Goal: Task Accomplishment & Management: Complete application form

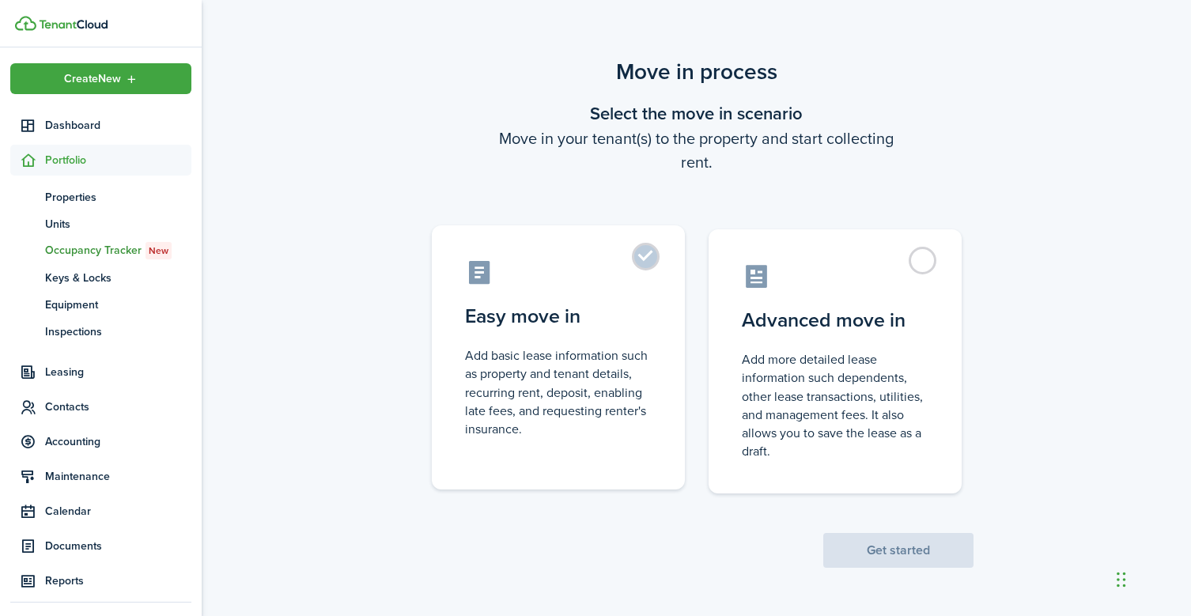
click at [653, 253] on label "Easy move in Add basic lease information such as property and tenant details, r…" at bounding box center [558, 357] width 253 height 264
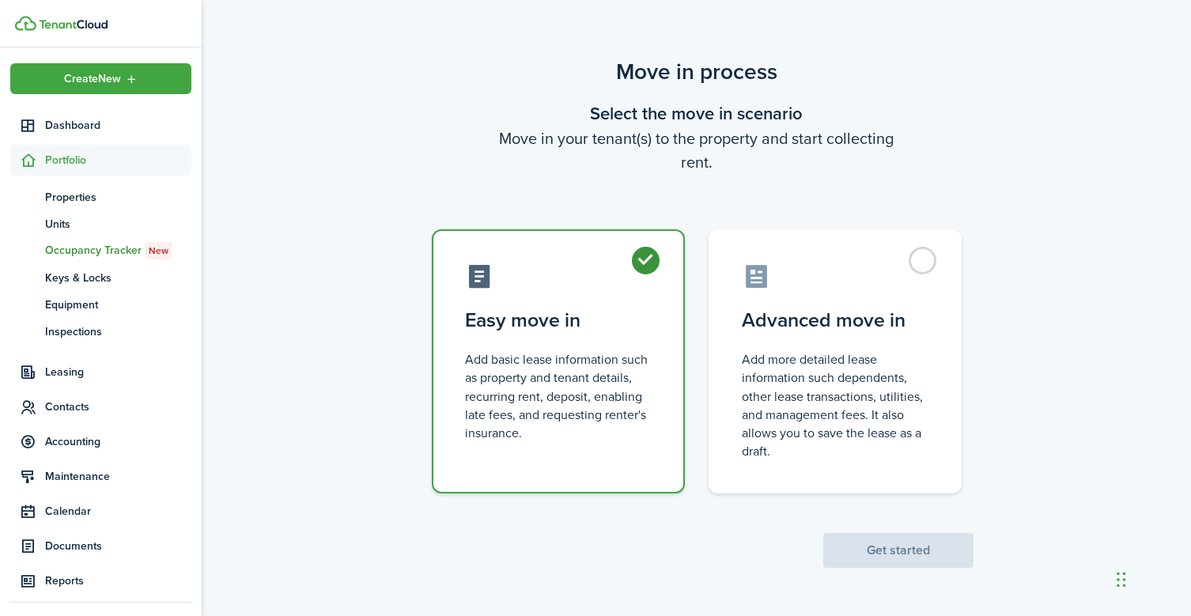
radio input "true"
click at [912, 555] on button "Get started" at bounding box center [898, 550] width 150 height 35
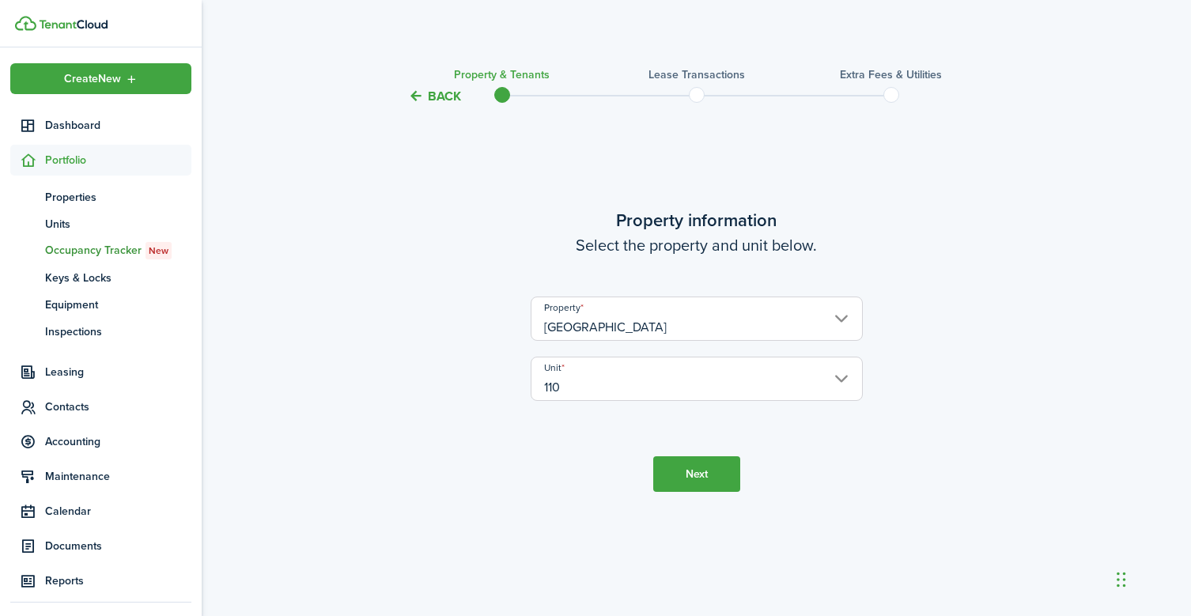
click at [705, 475] on button "Next" at bounding box center [696, 474] width 87 height 36
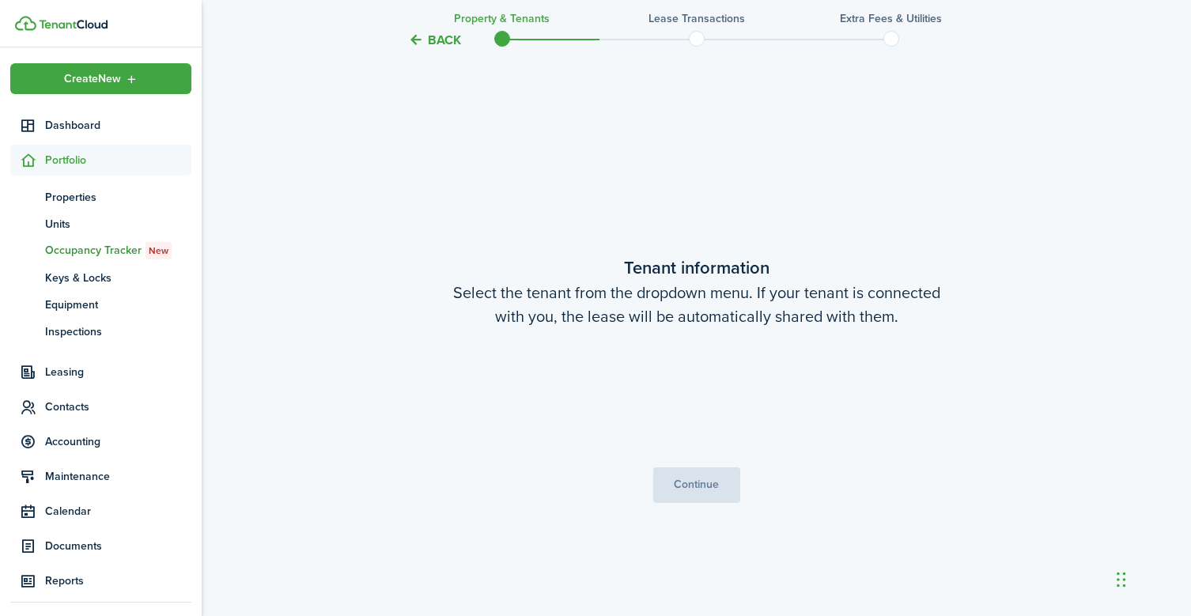
scroll to position [510, 0]
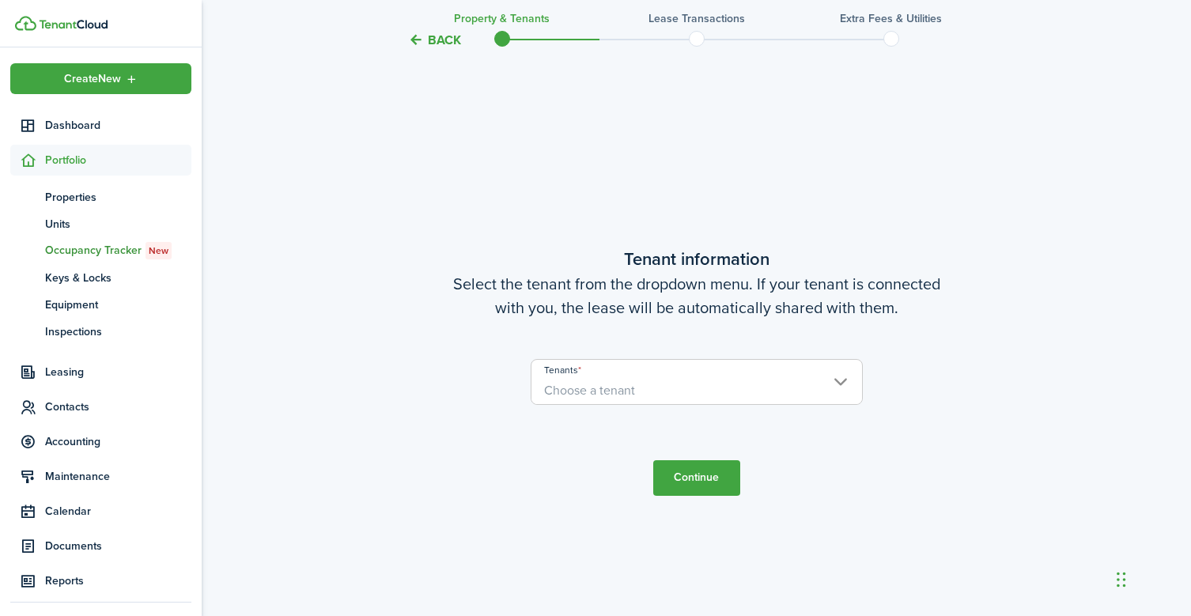
click at [634, 386] on span "Choose a tenant" at bounding box center [696, 390] width 331 height 27
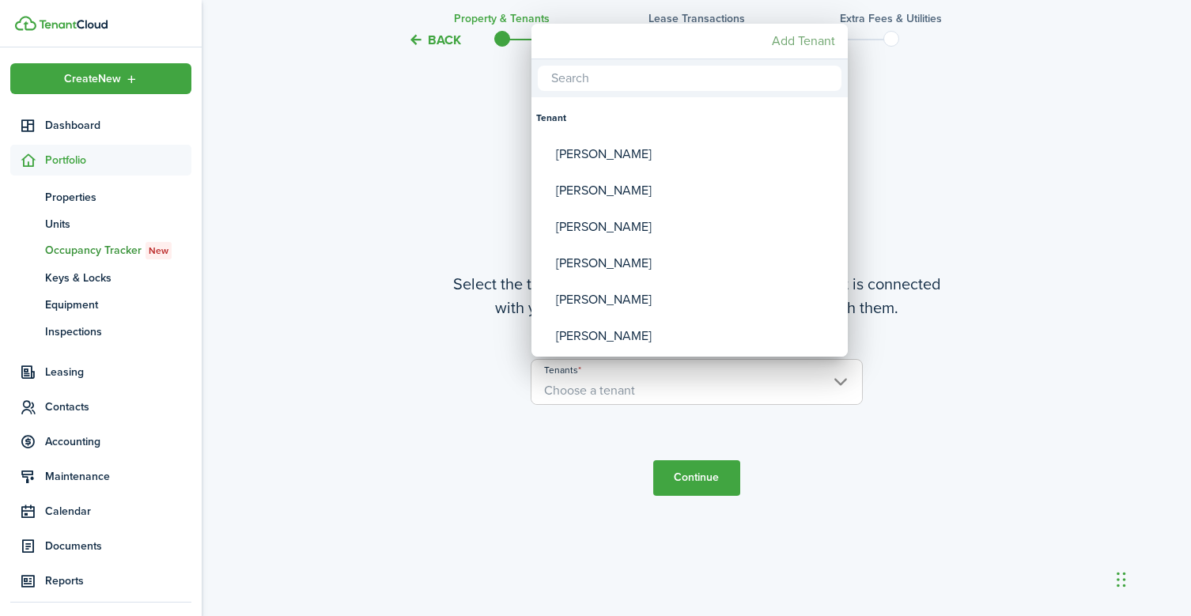
click at [800, 37] on mbsc-button "Add Tenant" at bounding box center [804, 41] width 76 height 28
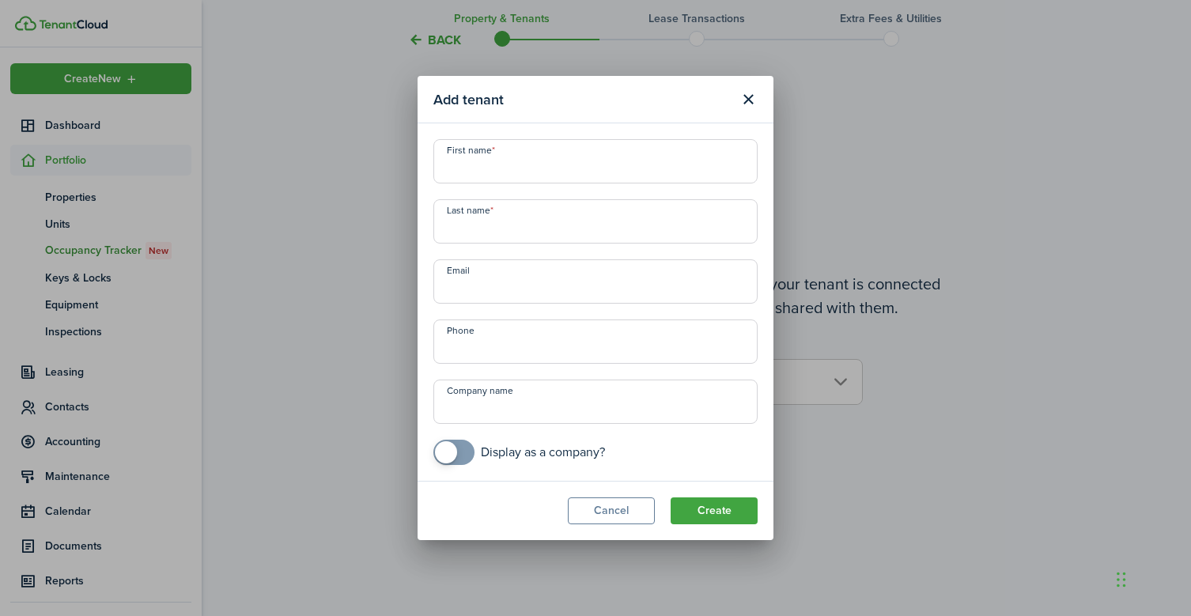
click at [486, 157] on input "First name" at bounding box center [595, 161] width 324 height 44
type input "[PERSON_NAME]"
click at [475, 232] on input "Last name" at bounding box center [595, 221] width 324 height 44
type input "Louricas"
click at [475, 289] on input "Email" at bounding box center [595, 281] width 324 height 44
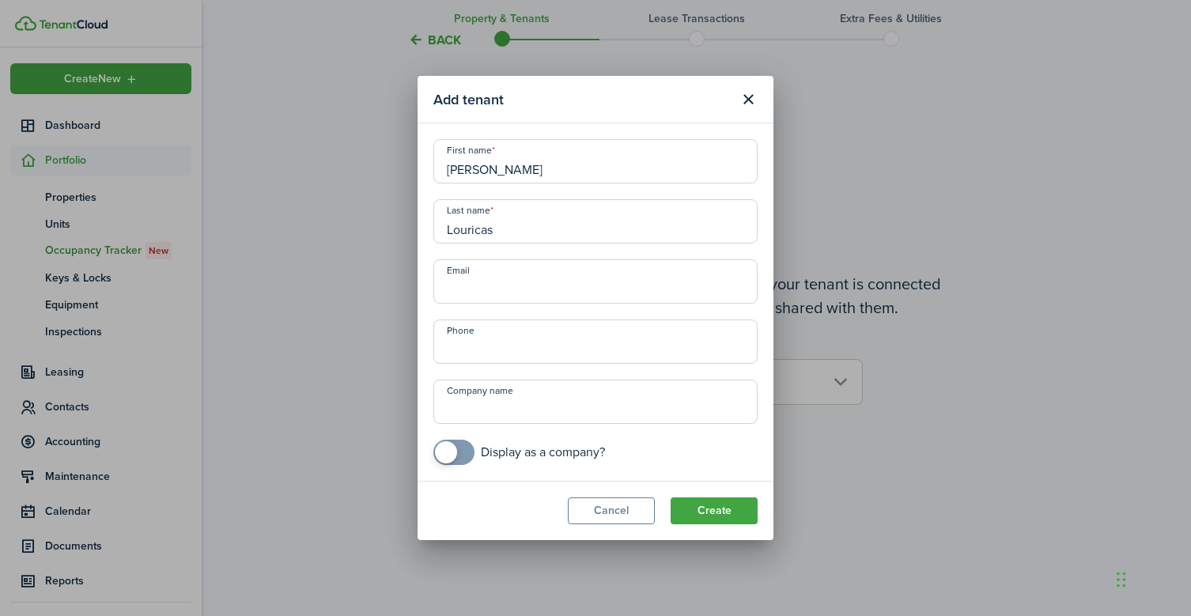
click at [475, 289] on input "Email" at bounding box center [595, 281] width 324 height 44
type input "[PERSON_NAME][EMAIL_ADDRESS][DOMAIN_NAME]"
click at [471, 349] on input "+1" at bounding box center [595, 342] width 324 height 44
type input "[PHONE_NUMBER]"
click at [463, 413] on input "Company name" at bounding box center [595, 402] width 324 height 44
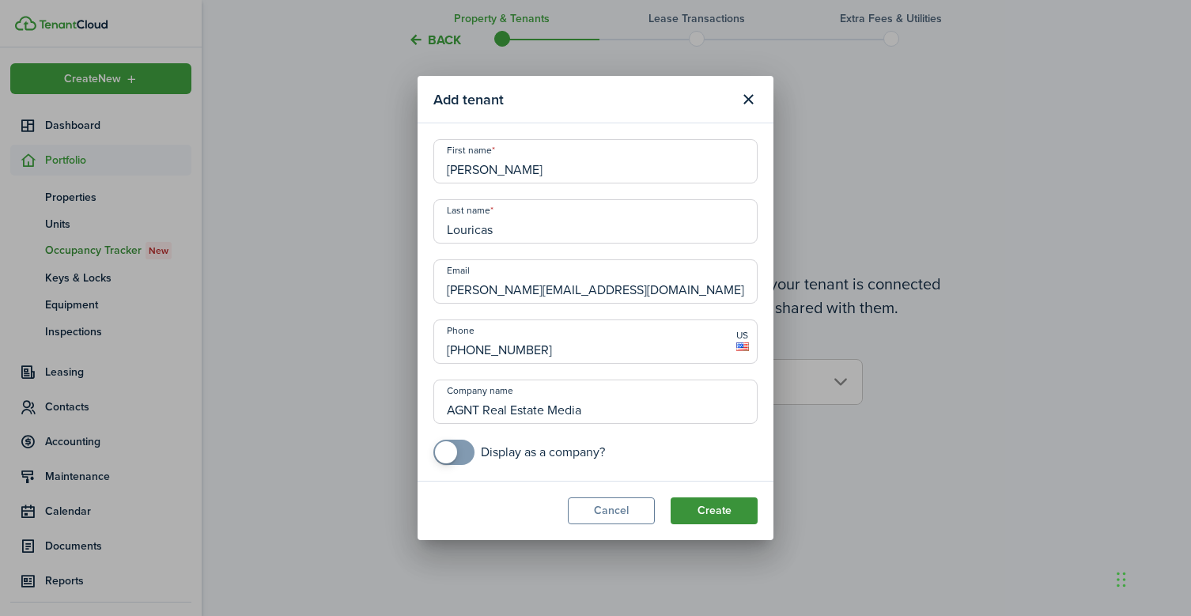
type input "AGNT Real Estate Media"
click at [720, 512] on button "Create" at bounding box center [714, 510] width 87 height 27
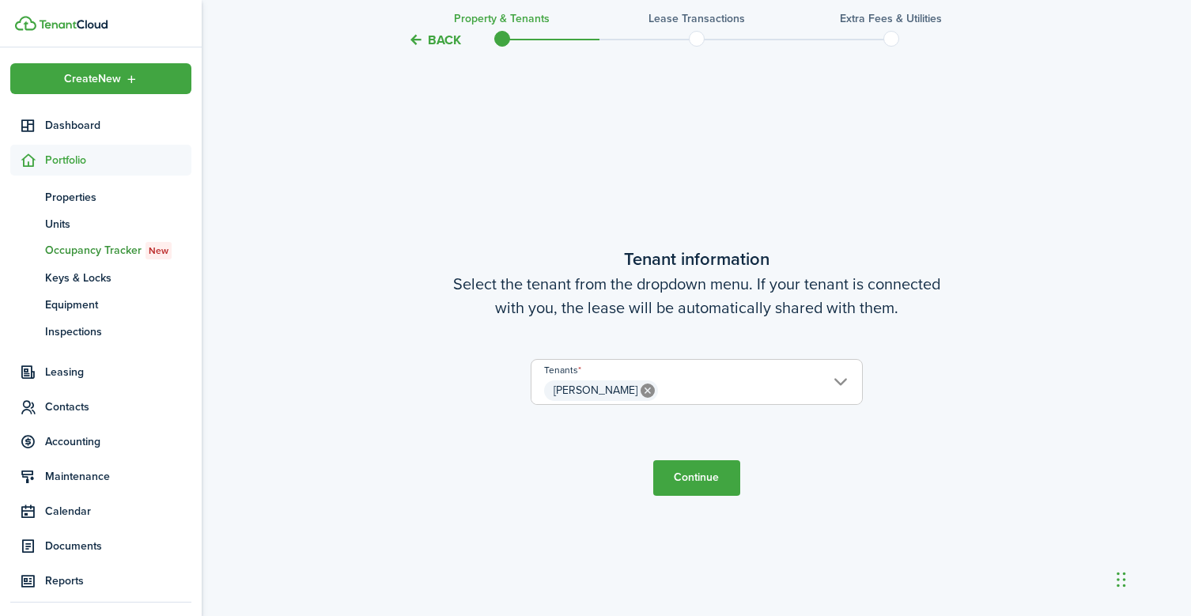
click at [697, 474] on button "Continue" at bounding box center [696, 478] width 87 height 36
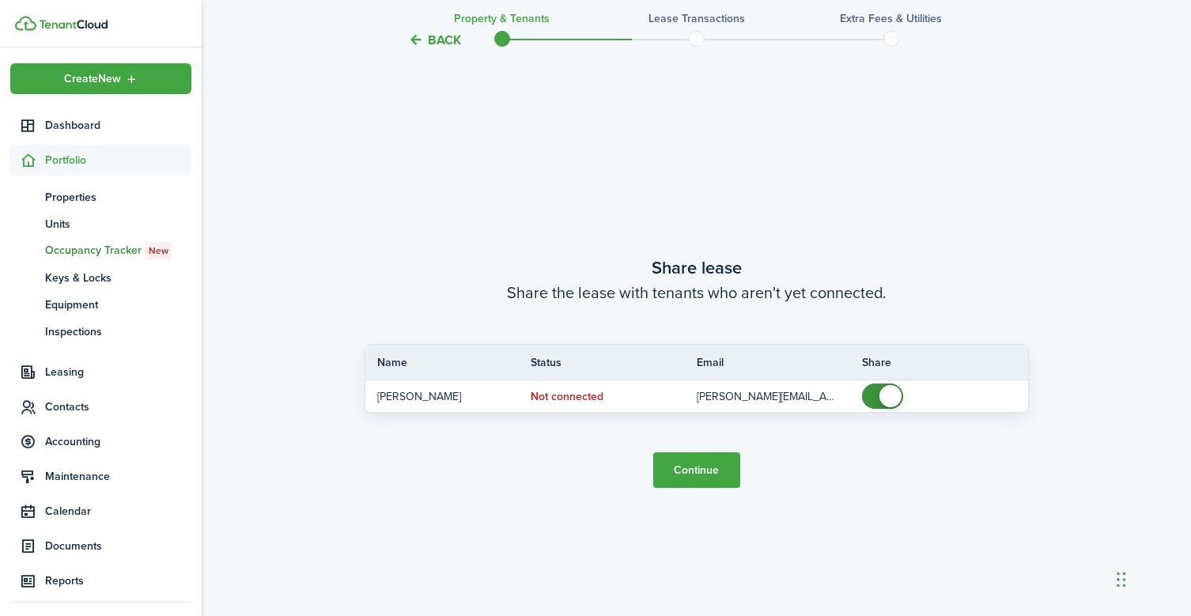
scroll to position [1126, 0]
click at [691, 471] on button "Continue" at bounding box center [696, 470] width 87 height 36
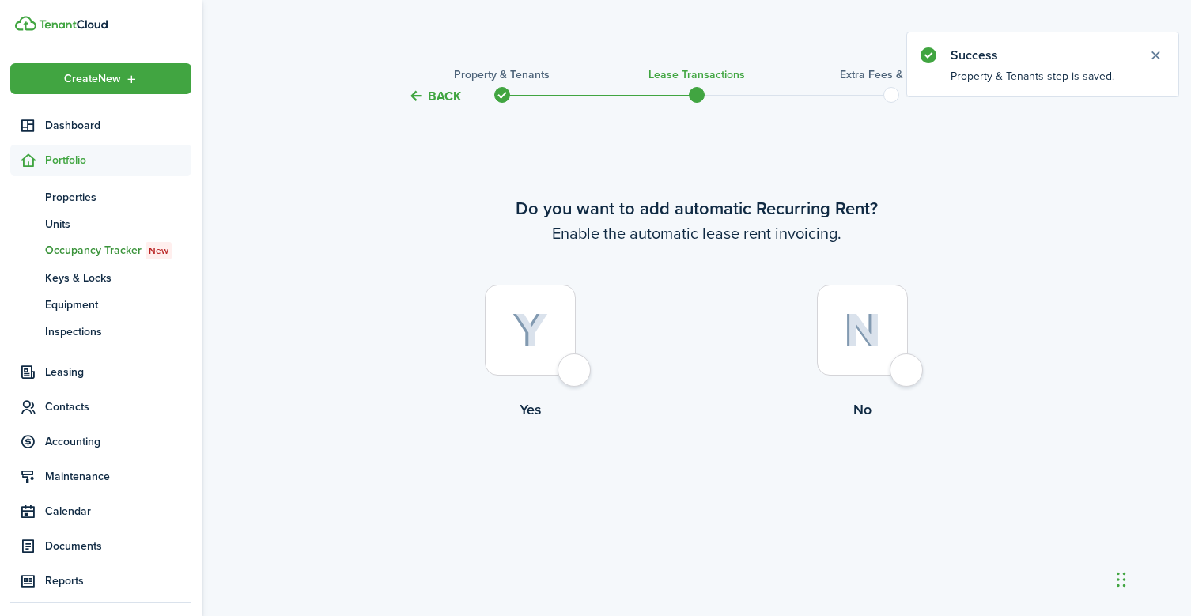
click at [574, 376] on div at bounding box center [530, 330] width 91 height 91
radio input "true"
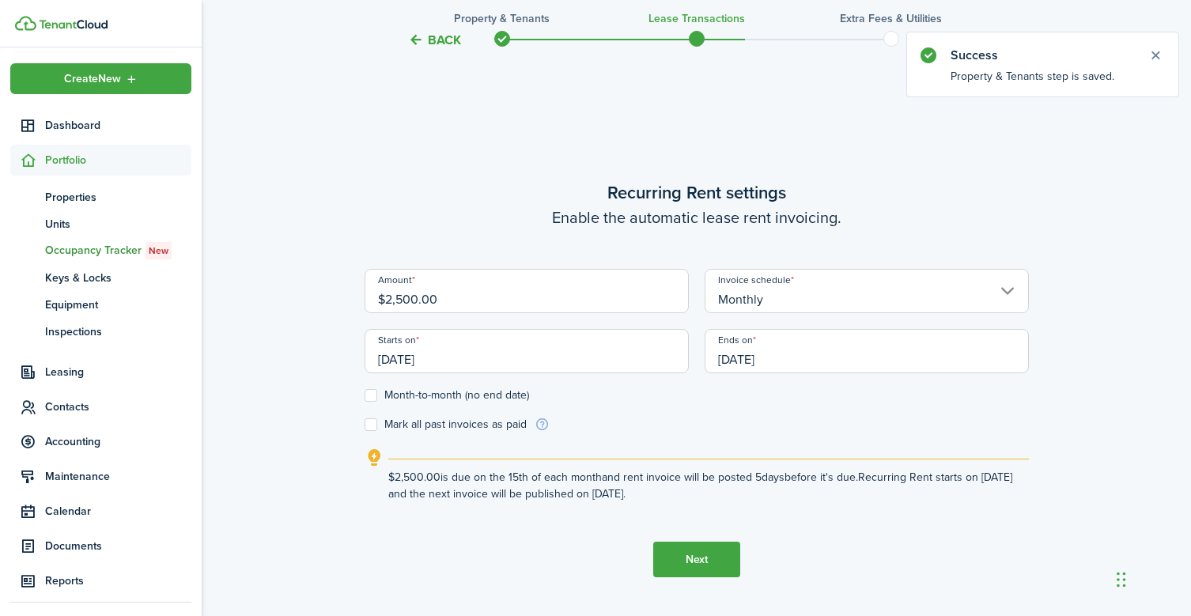
scroll to position [510, 0]
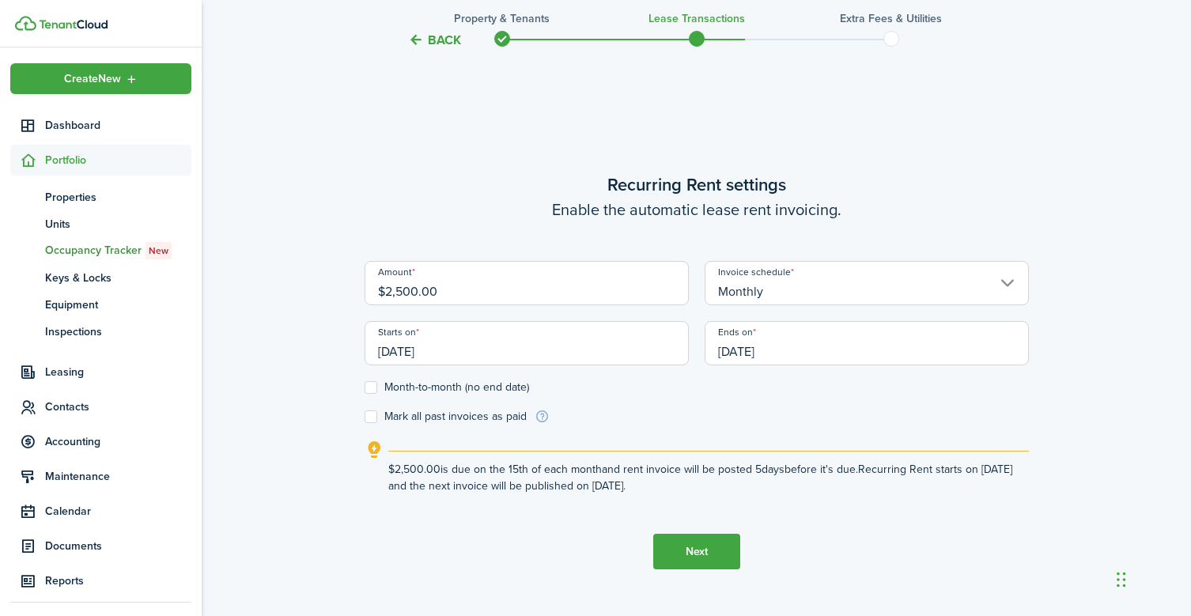
click at [453, 351] on input "[DATE]" at bounding box center [527, 343] width 324 height 44
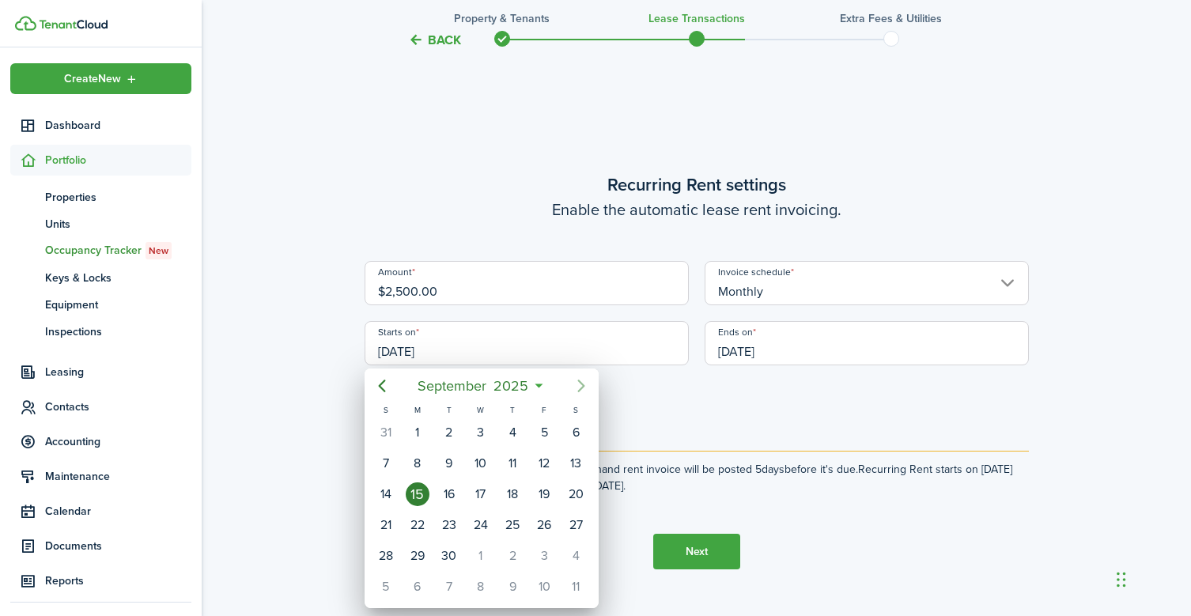
click at [581, 384] on icon "Next page" at bounding box center [580, 386] width 7 height 13
click at [581, 435] on div "1" at bounding box center [576, 433] width 24 height 24
type input "[DATE]"
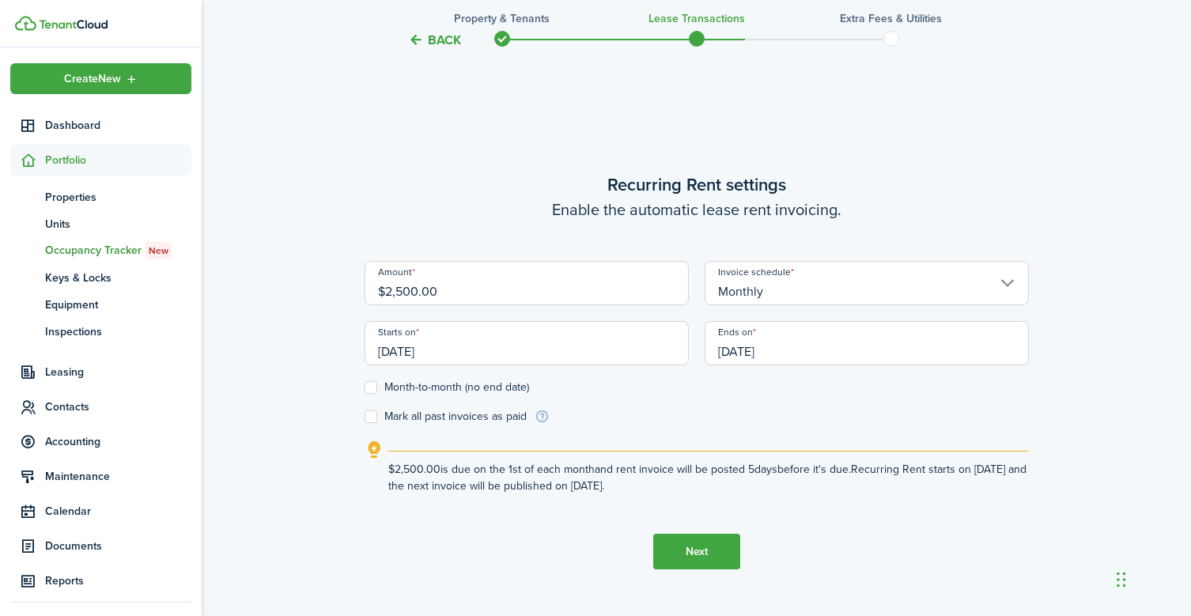
click at [791, 350] on input "[DATE]" at bounding box center [867, 343] width 324 height 44
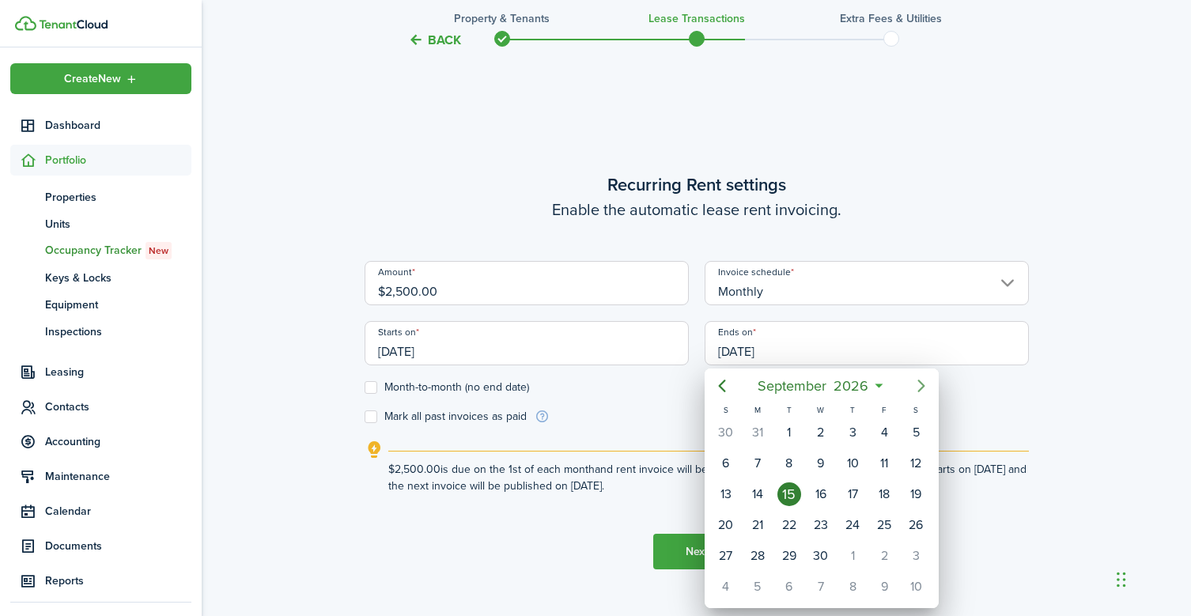
click at [914, 382] on icon "Next page" at bounding box center [921, 385] width 19 height 19
click at [915, 383] on icon "Next page" at bounding box center [921, 385] width 19 height 19
click at [728, 429] on div "1" at bounding box center [726, 433] width 24 height 24
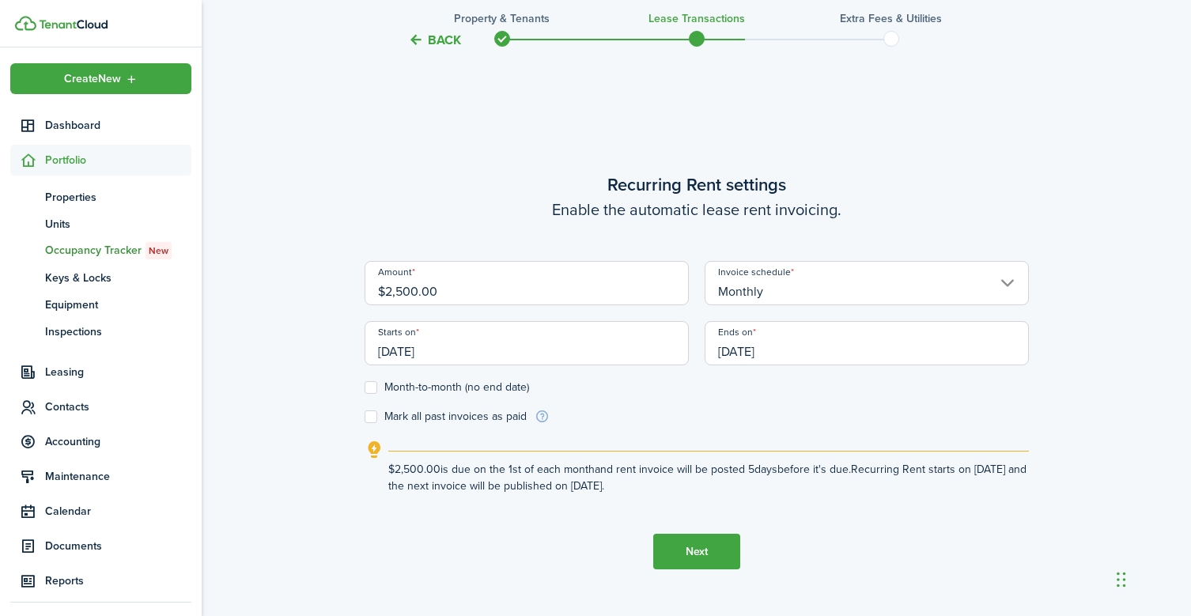
click at [804, 357] on input "[DATE]" at bounding box center [867, 343] width 324 height 44
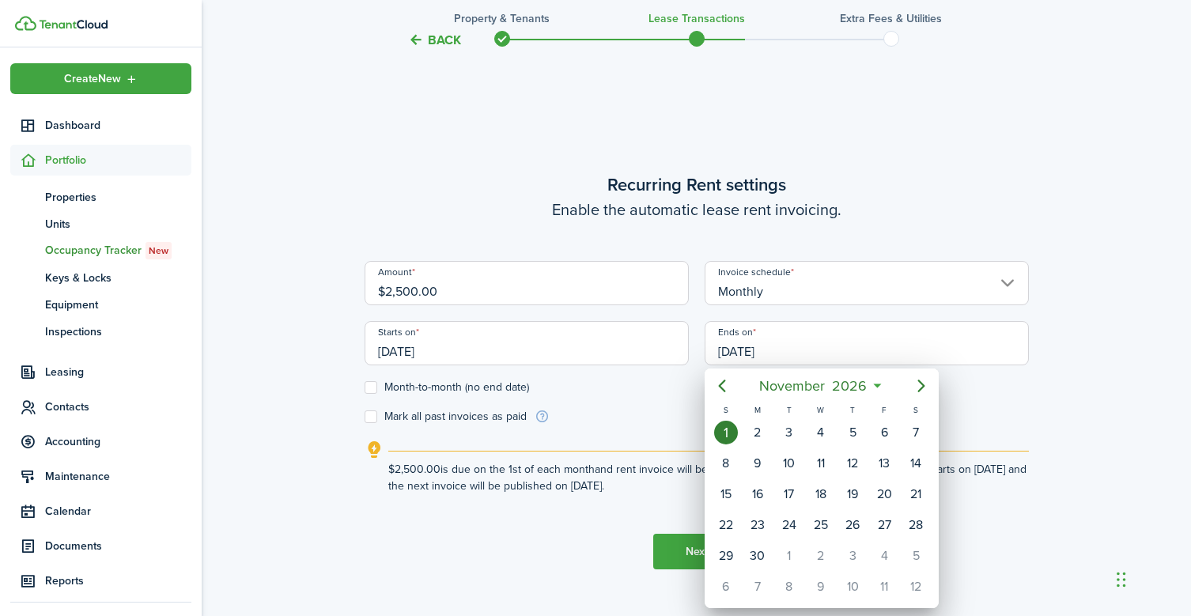
click at [878, 385] on icon at bounding box center [877, 386] width 17 height 16
click at [873, 384] on mbsc-button "[DATE]" at bounding box center [813, 386] width 127 height 28
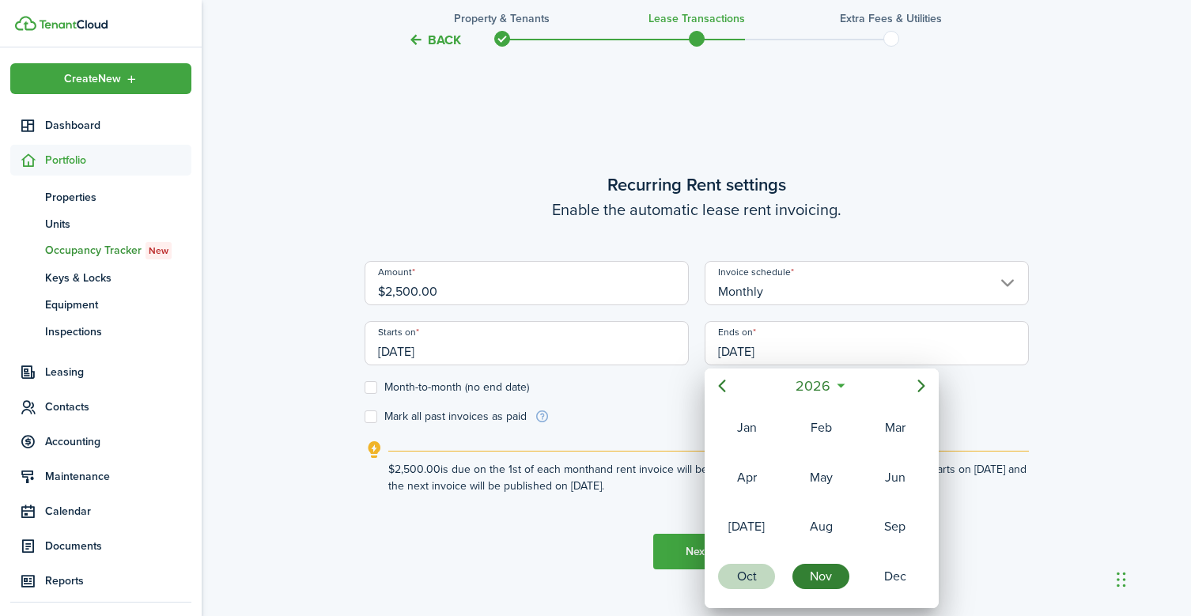
click at [745, 575] on div "Oct" at bounding box center [746, 576] width 57 height 25
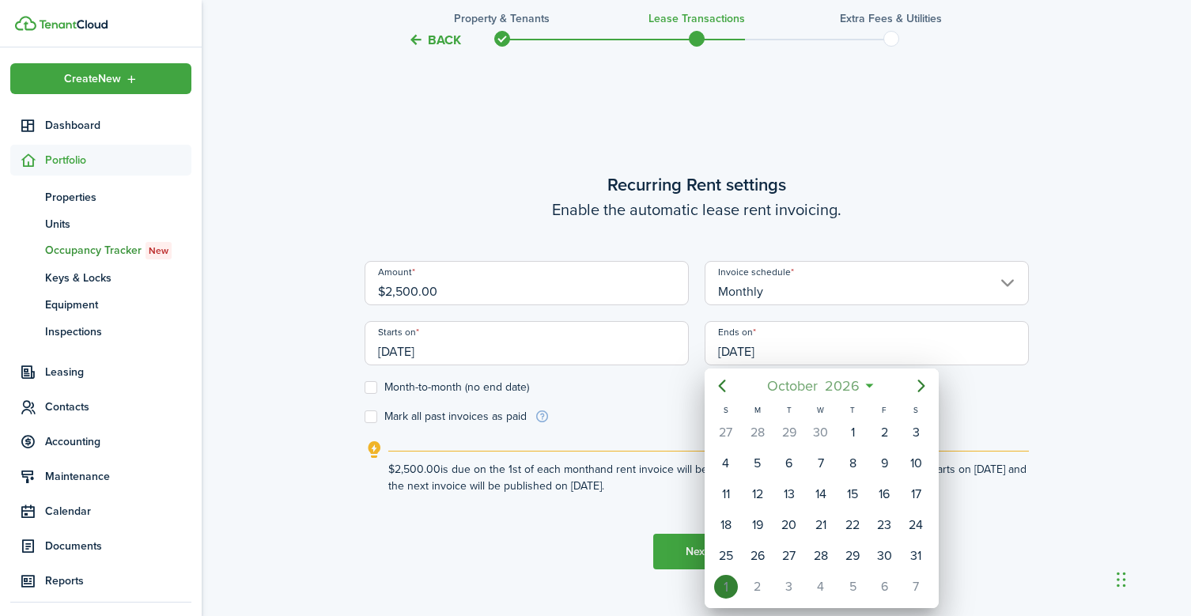
click at [868, 385] on mbsc-button "[DATE]" at bounding box center [813, 386] width 112 height 28
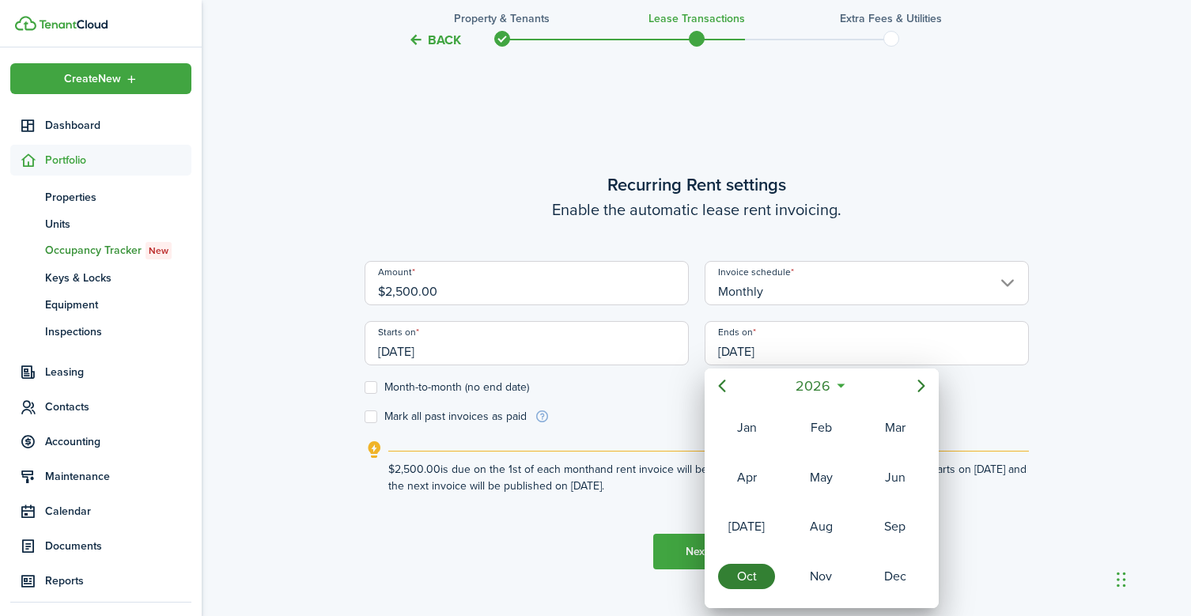
click at [840, 386] on icon at bounding box center [841, 386] width 17 height 16
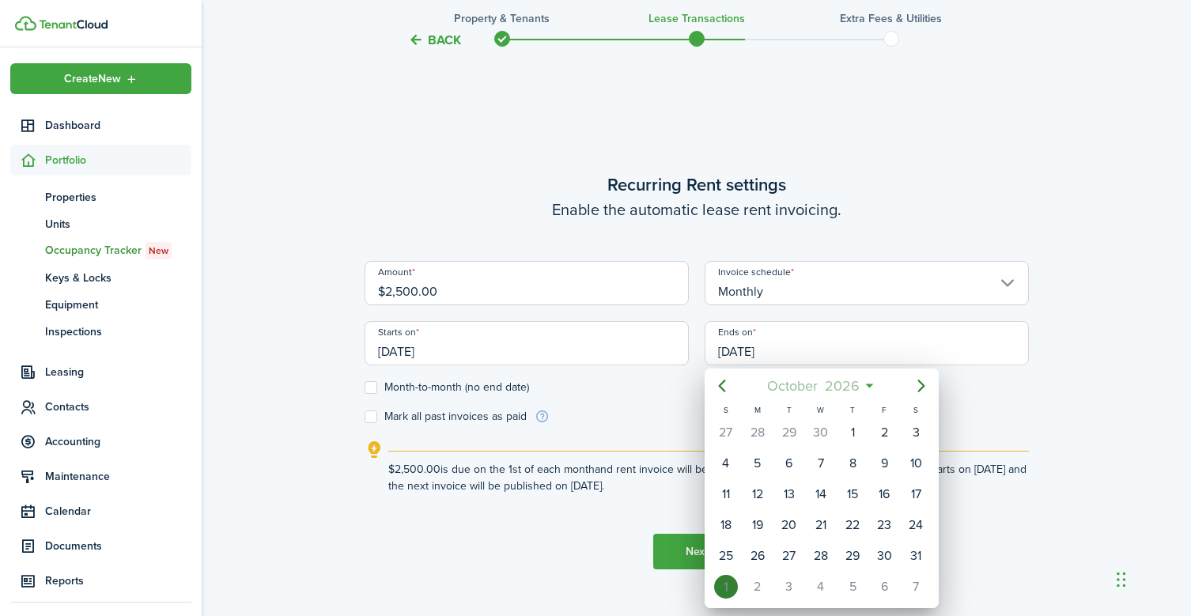
click at [857, 385] on span "2026" at bounding box center [842, 386] width 42 height 28
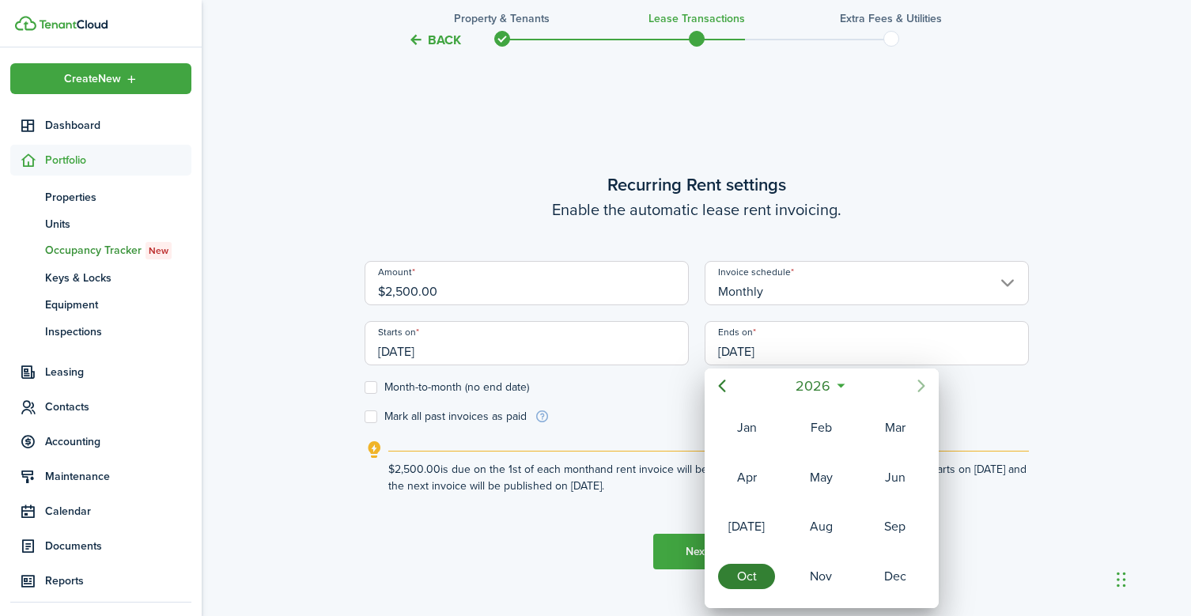
click at [923, 383] on icon "Next page" at bounding box center [921, 385] width 19 height 19
click at [755, 573] on div "Oct" at bounding box center [746, 576] width 57 height 25
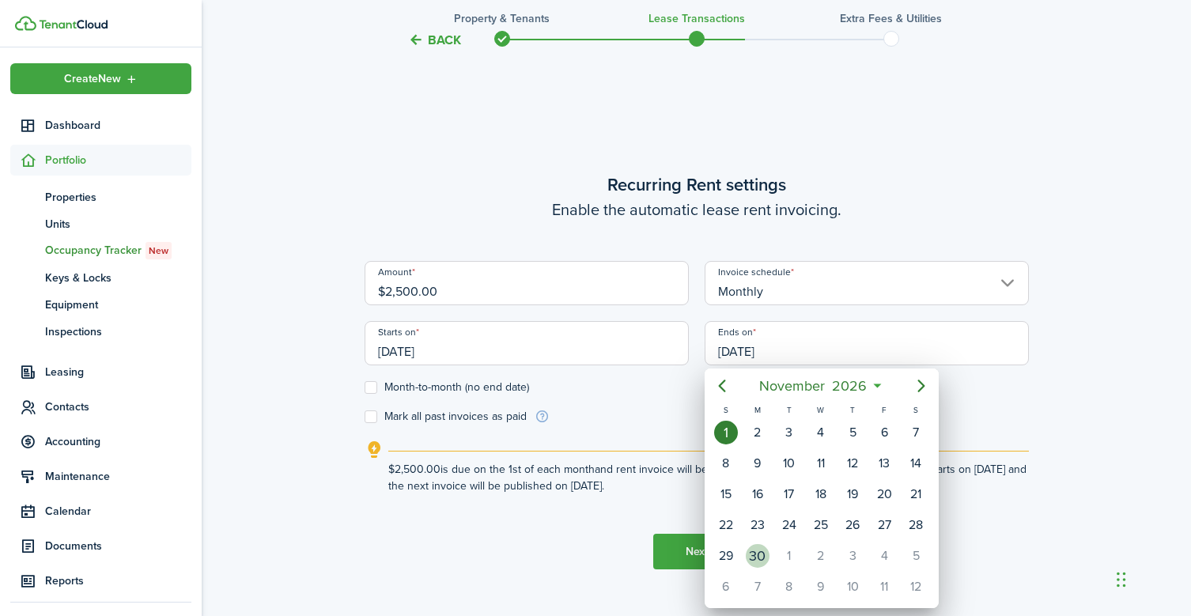
click at [754, 556] on div "30" at bounding box center [758, 556] width 24 height 24
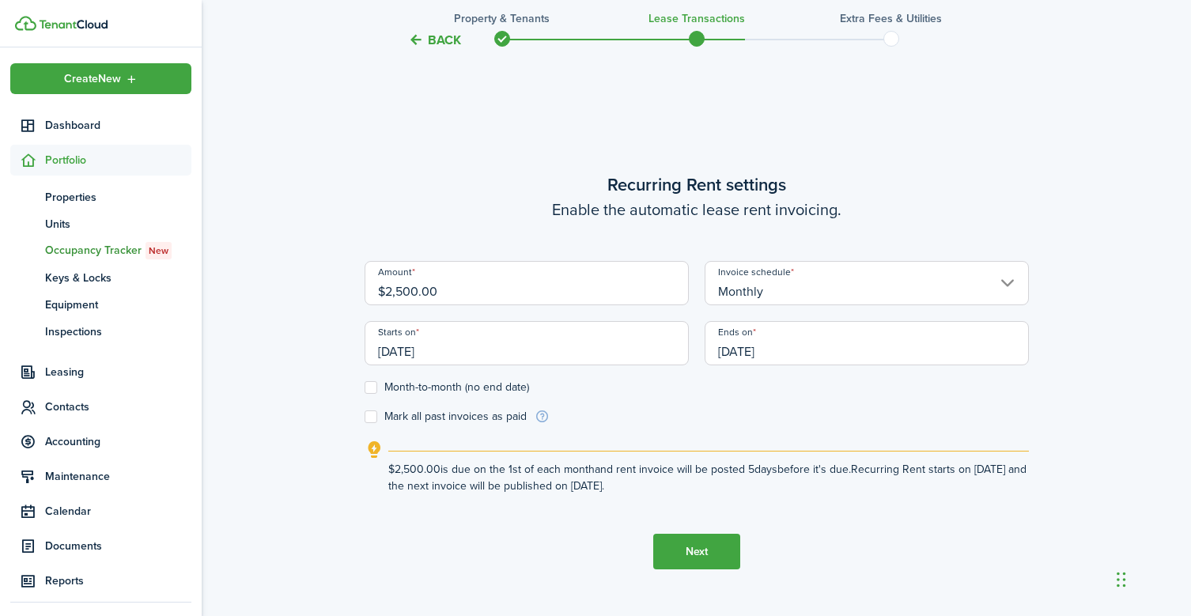
click at [799, 348] on input "[DATE]" at bounding box center [867, 343] width 324 height 44
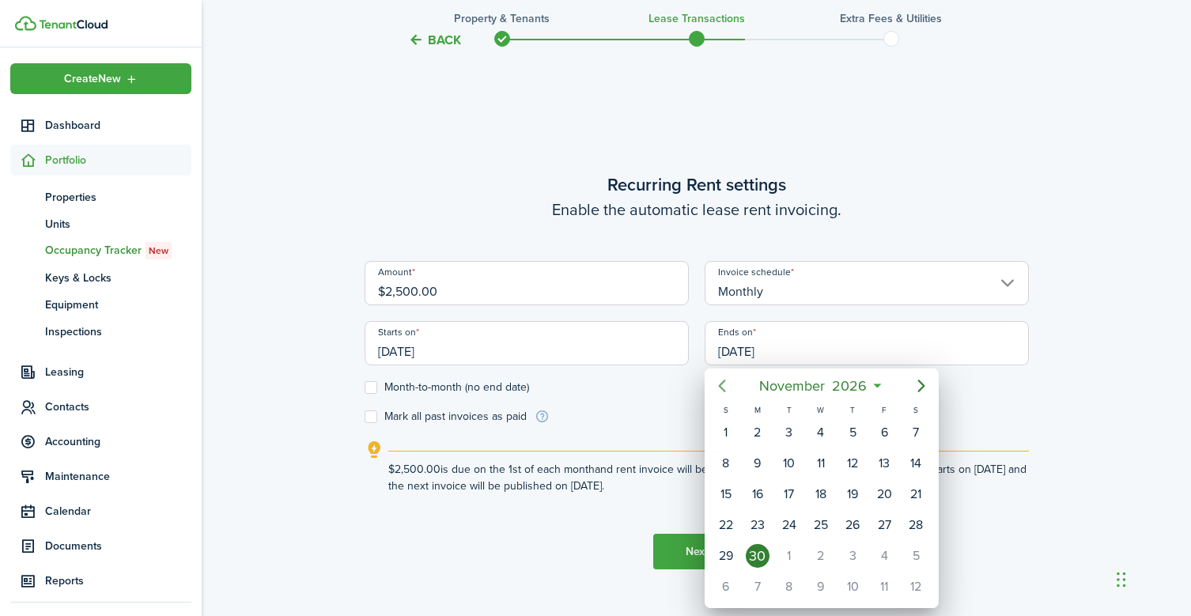
click at [723, 385] on icon "Previous page" at bounding box center [722, 385] width 19 height 19
drag, startPoint x: 891, startPoint y: 546, endPoint x: 886, endPoint y: 366, distance: 179.6
click at [886, 369] on div "[DATE] S M T W T F S 30 31 [DATE] 2 3 4 5 6 7 8 9 10 11 12 13 14 15 16 17 18 19…" at bounding box center [822, 485] width 234 height 233
click at [868, 385] on mbsc-button "[DATE]" at bounding box center [813, 386] width 112 height 28
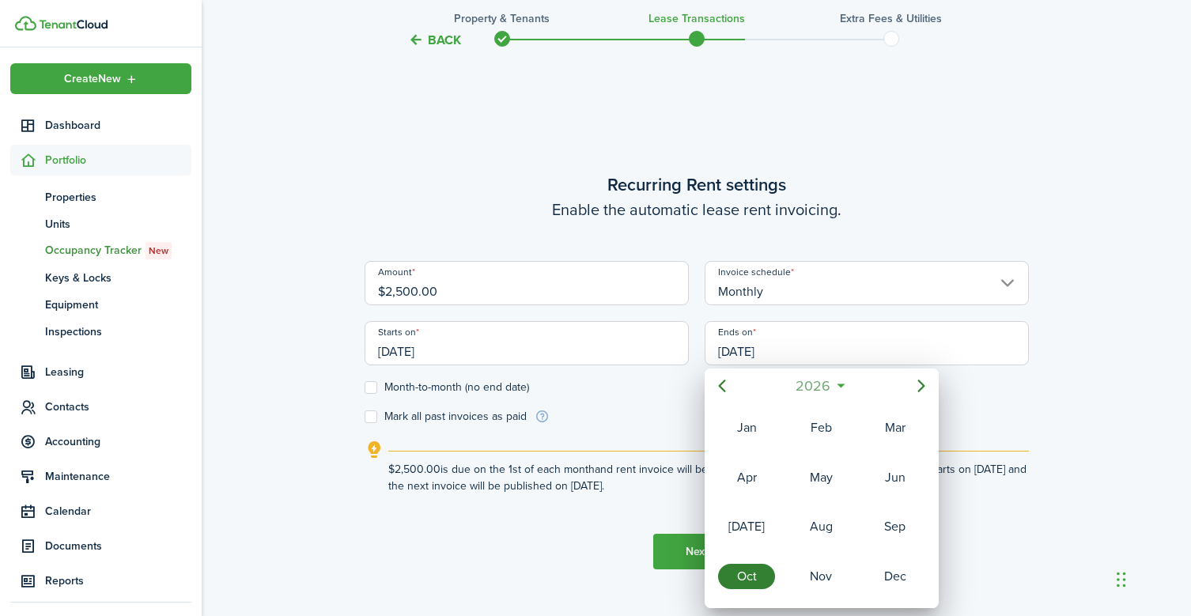
click at [838, 383] on mbsc-button "2026" at bounding box center [813, 386] width 55 height 28
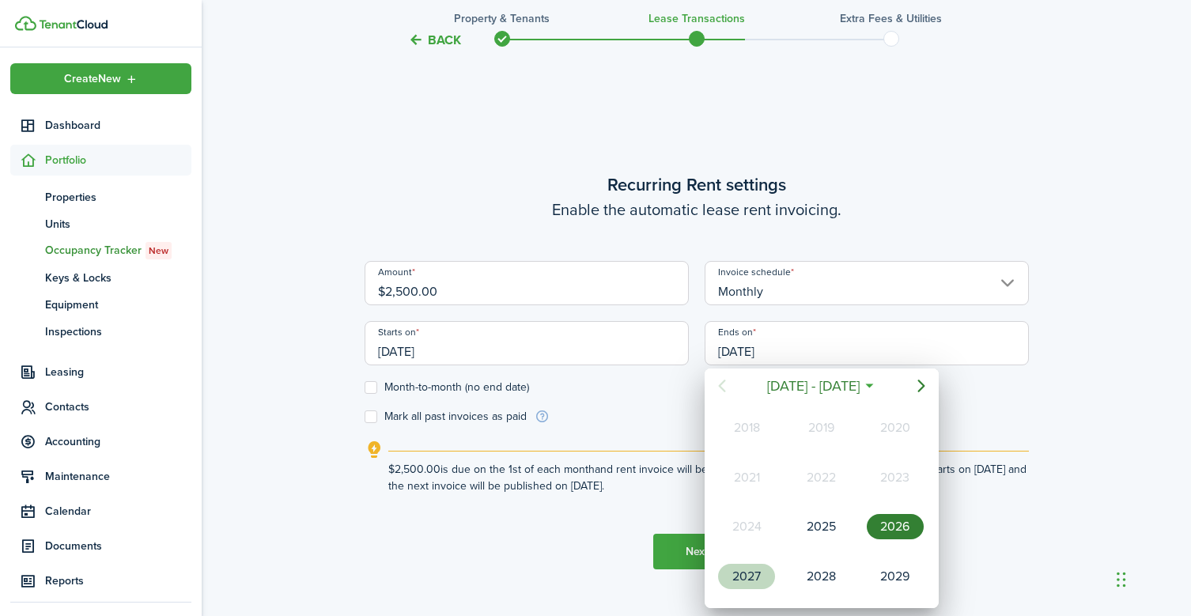
click at [751, 577] on div "2027" at bounding box center [746, 576] width 57 height 25
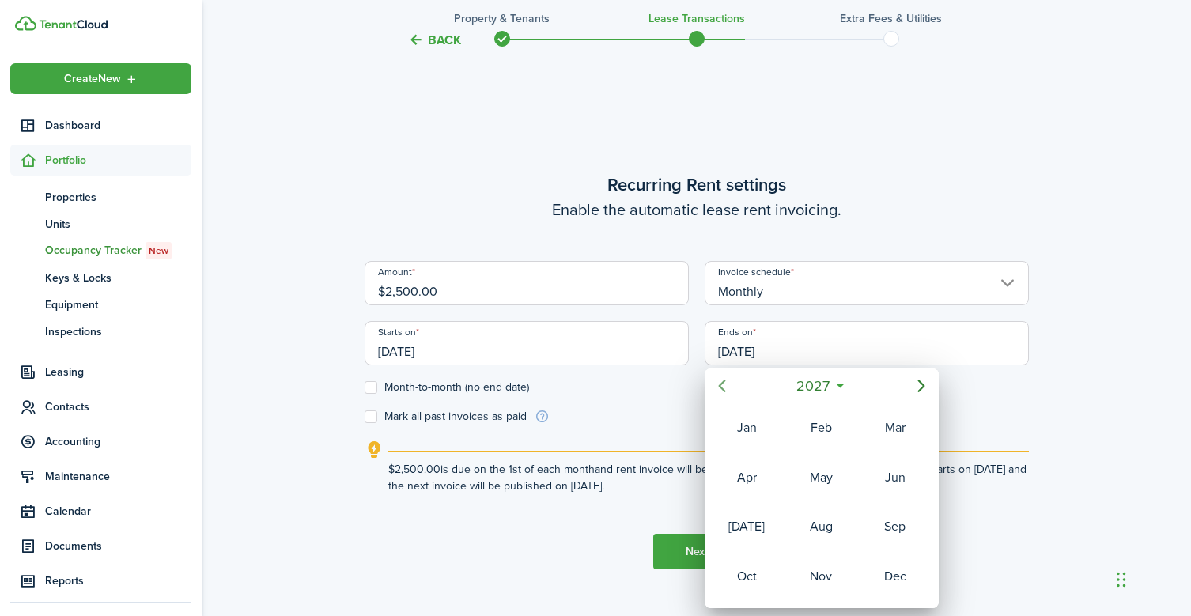
click at [722, 388] on icon "Previous page" at bounding box center [722, 385] width 19 height 19
click at [919, 376] on icon "Next page" at bounding box center [921, 385] width 19 height 19
click at [754, 577] on div "Oct" at bounding box center [746, 576] width 57 height 25
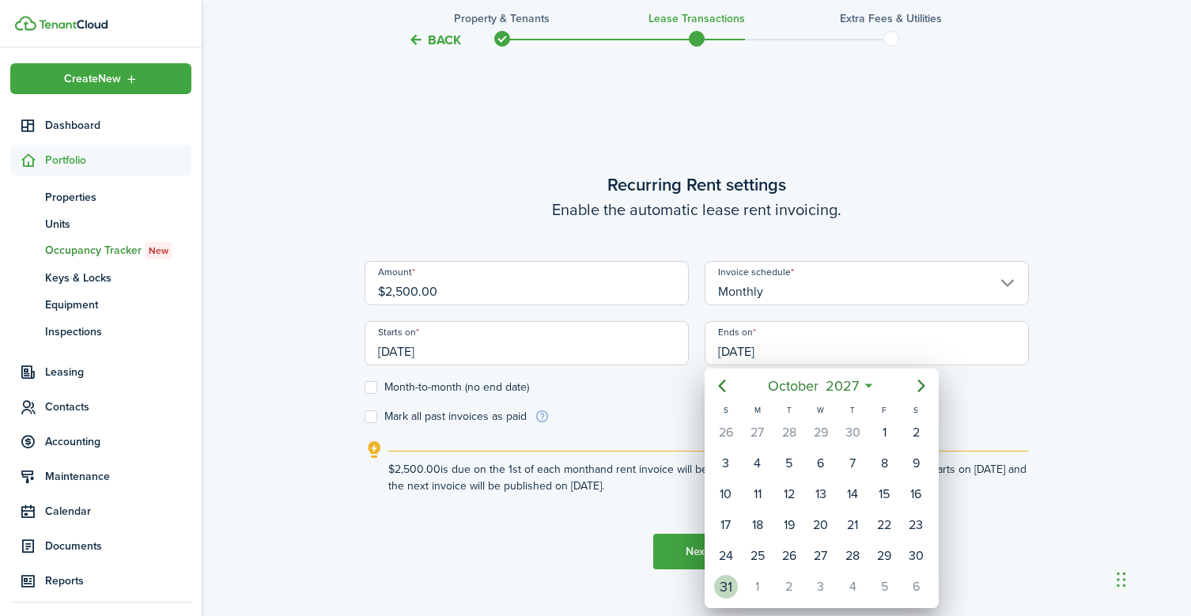
click at [728, 586] on div "31" at bounding box center [726, 587] width 24 height 24
type input "[DATE]"
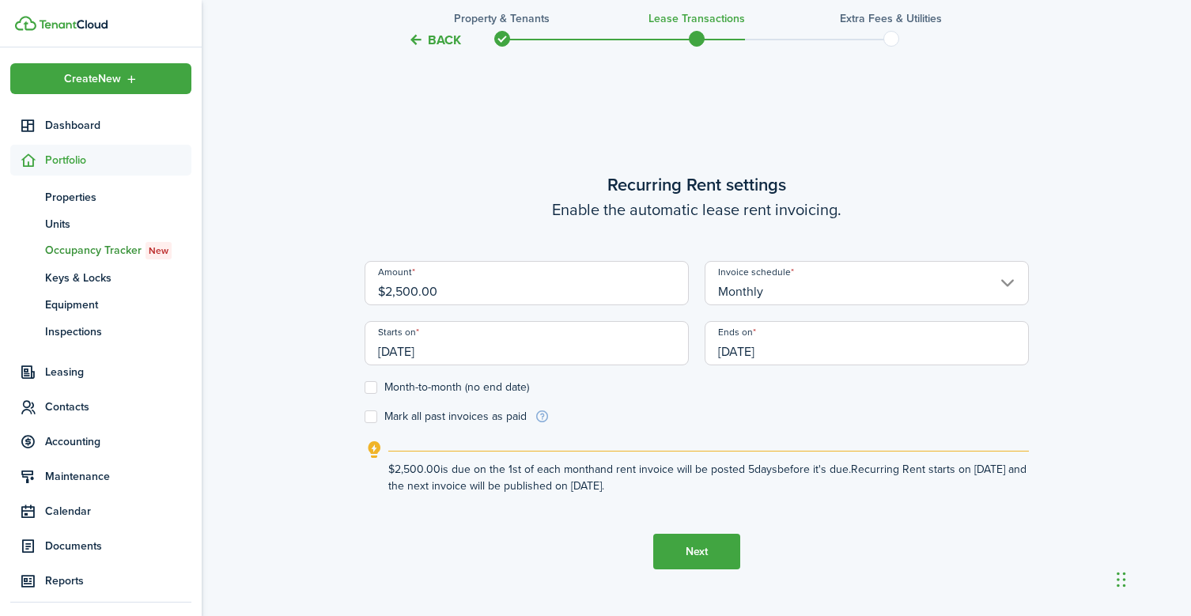
click at [692, 553] on button "Next" at bounding box center [696, 552] width 87 height 36
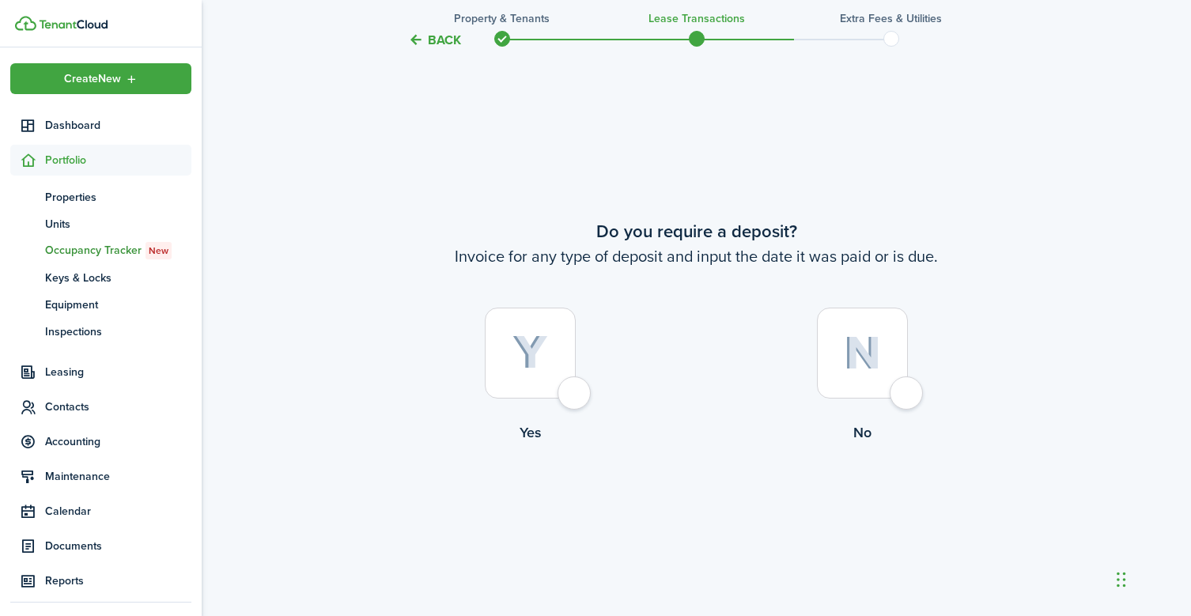
scroll to position [1126, 0]
click at [576, 392] on div at bounding box center [530, 351] width 91 height 91
radio input "true"
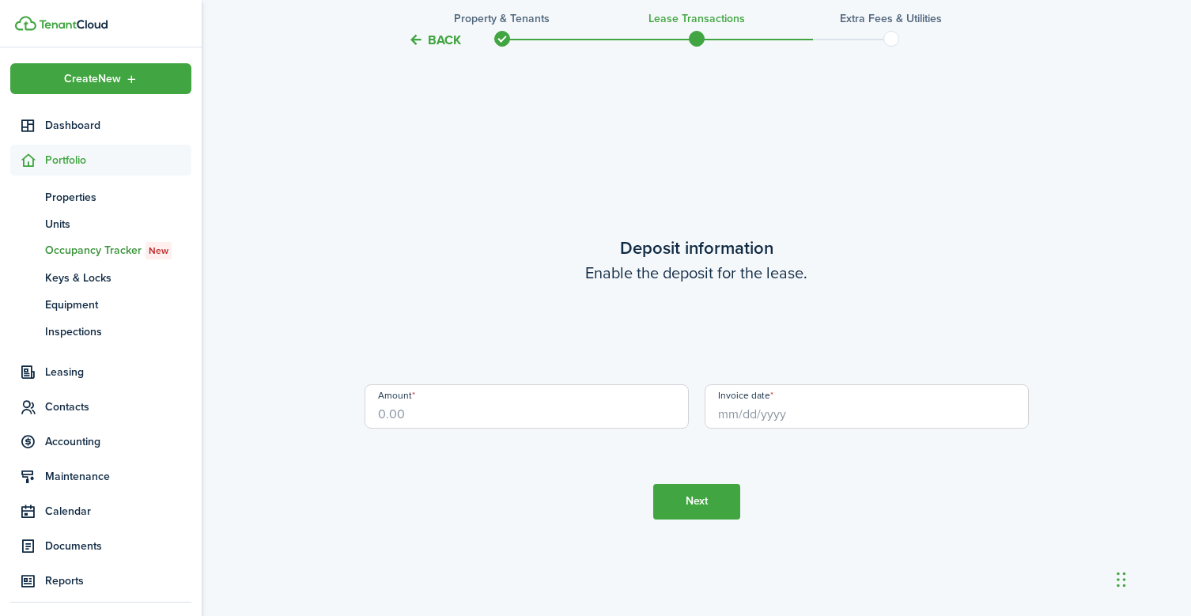
scroll to position [1742, 0]
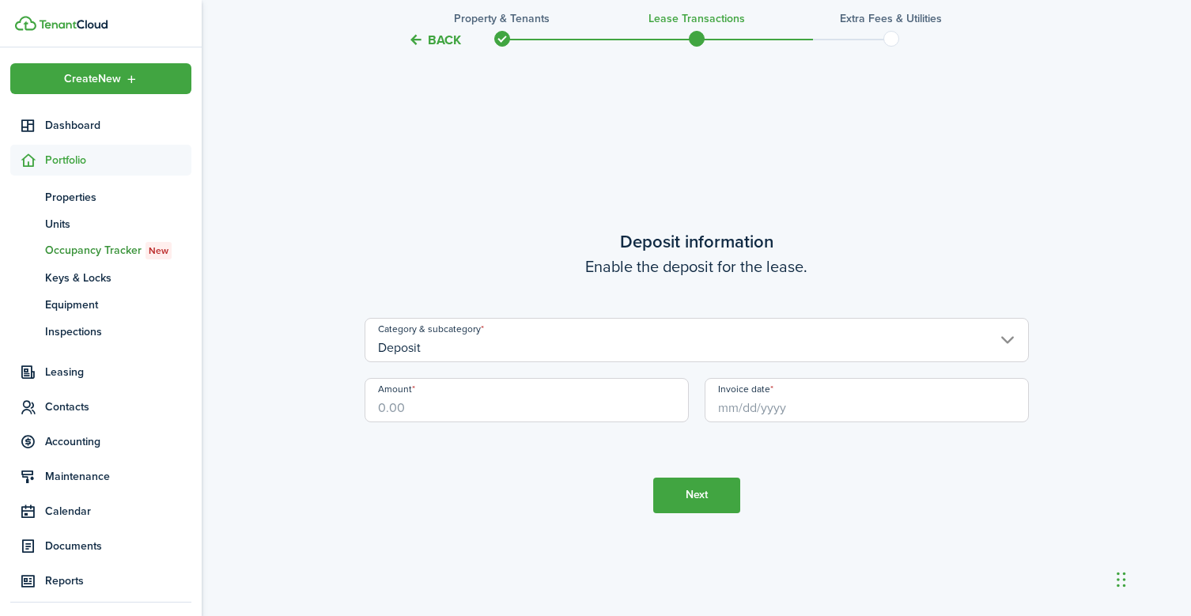
click at [399, 404] on input "Amount" at bounding box center [527, 400] width 324 height 44
click at [742, 403] on input "Invoice date" at bounding box center [867, 400] width 324 height 44
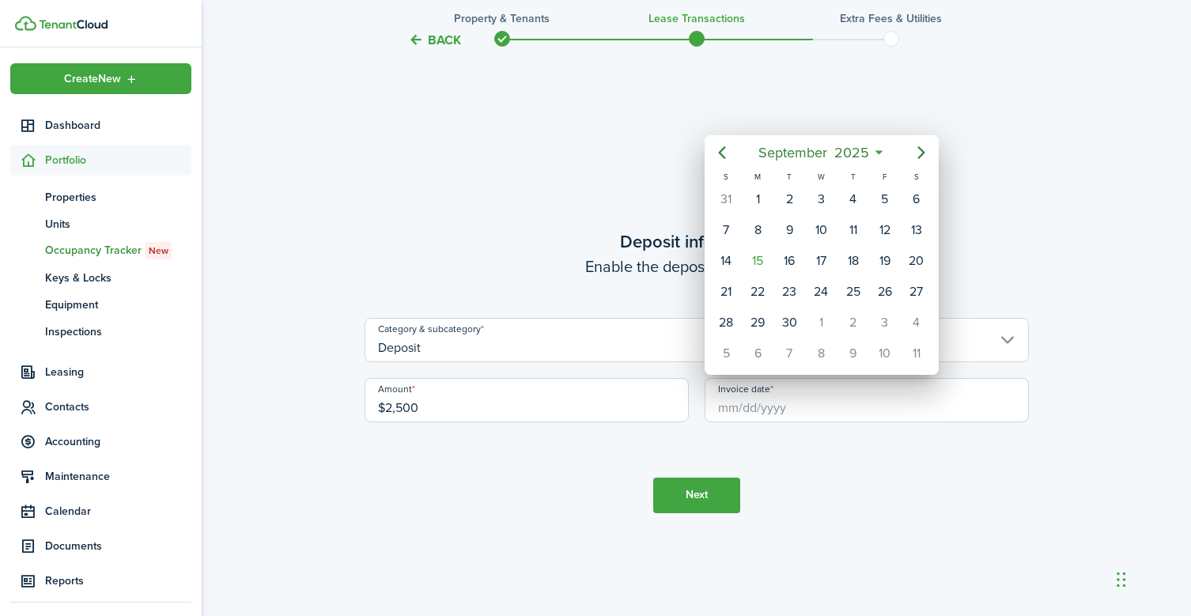
type input "$2,500.00"
click at [794, 263] on div "16" at bounding box center [789, 261] width 24 height 24
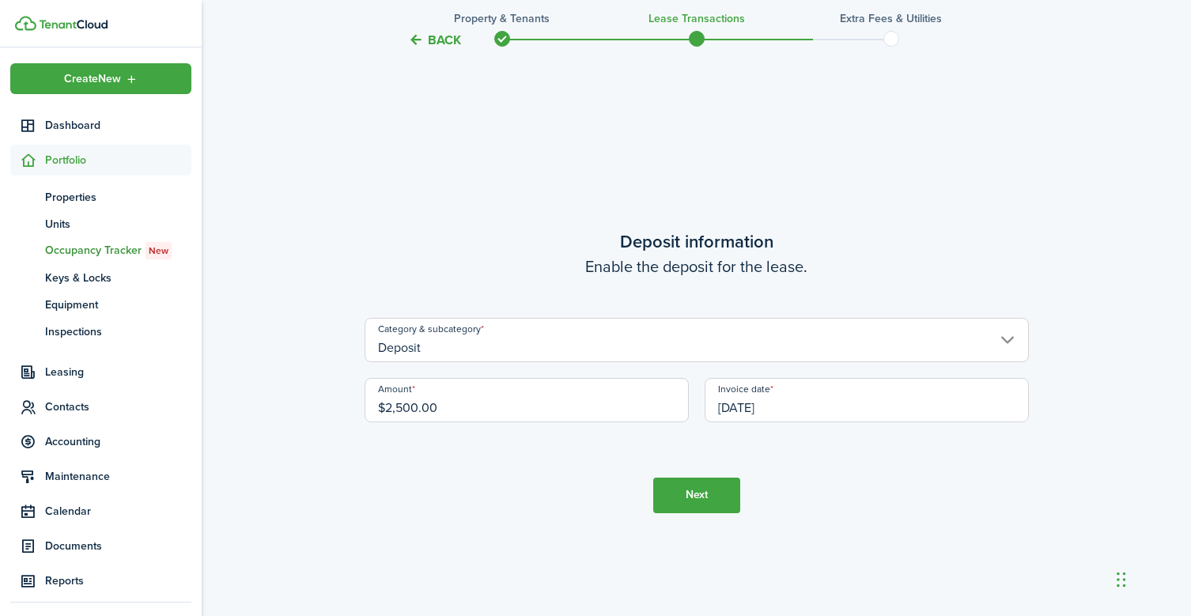
click at [772, 407] on input "[DATE]" at bounding box center [867, 400] width 324 height 44
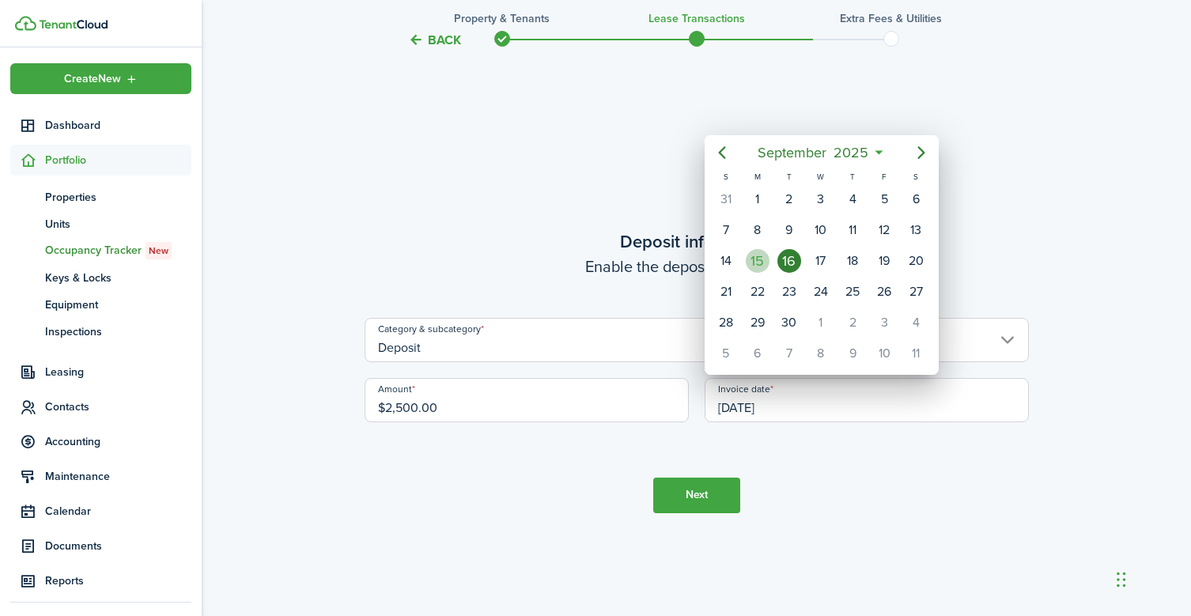
click at [764, 261] on div "15" at bounding box center [758, 261] width 24 height 24
type input "[DATE]"
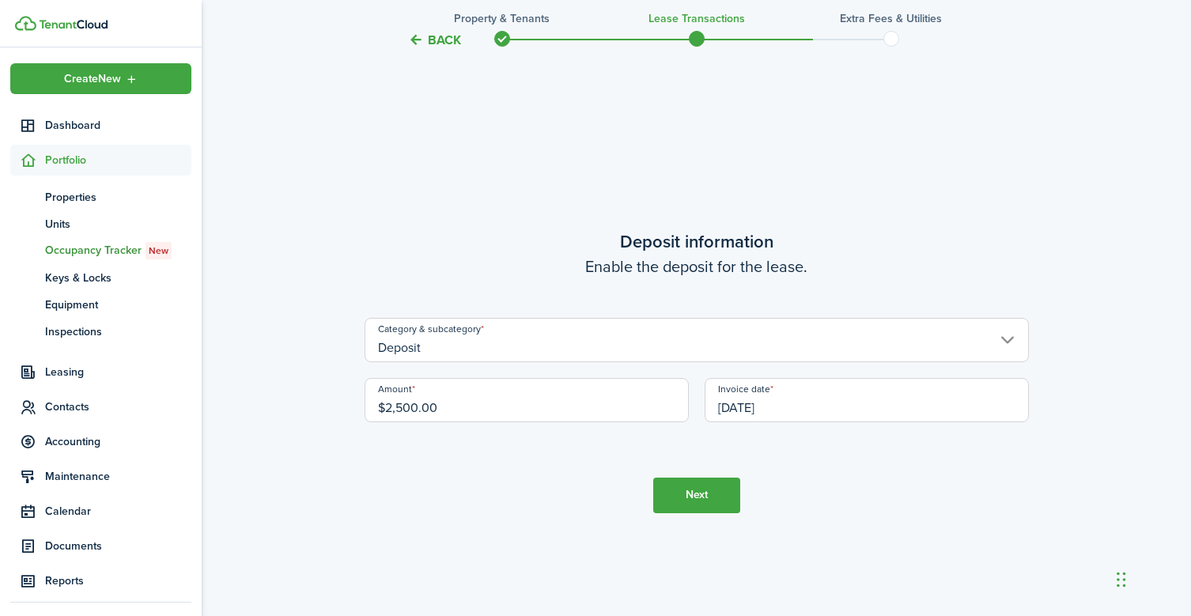
click at [685, 497] on button "Next" at bounding box center [696, 496] width 87 height 36
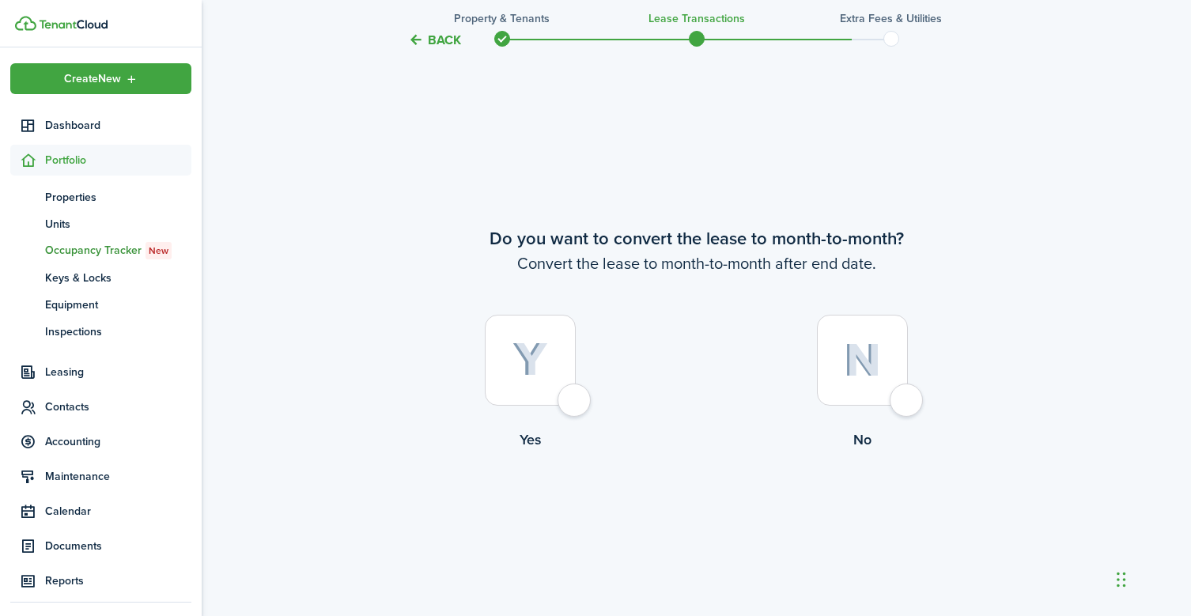
scroll to position [2358, 0]
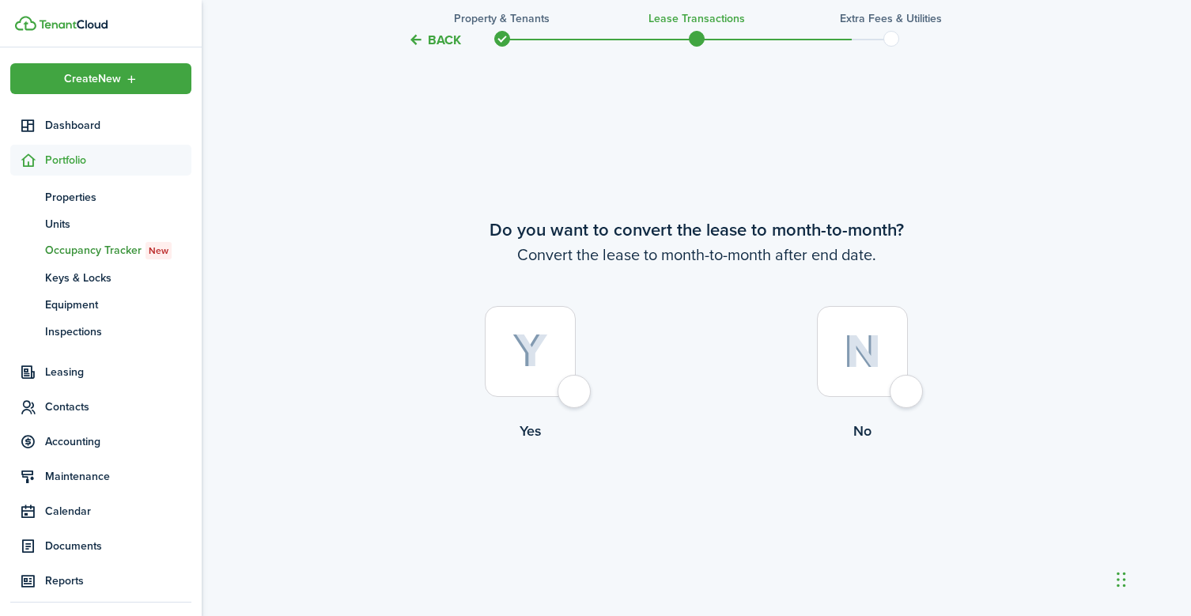
click at [908, 388] on div at bounding box center [862, 351] width 91 height 91
radio input "true"
click at [686, 500] on button "Continue" at bounding box center [696, 507] width 87 height 36
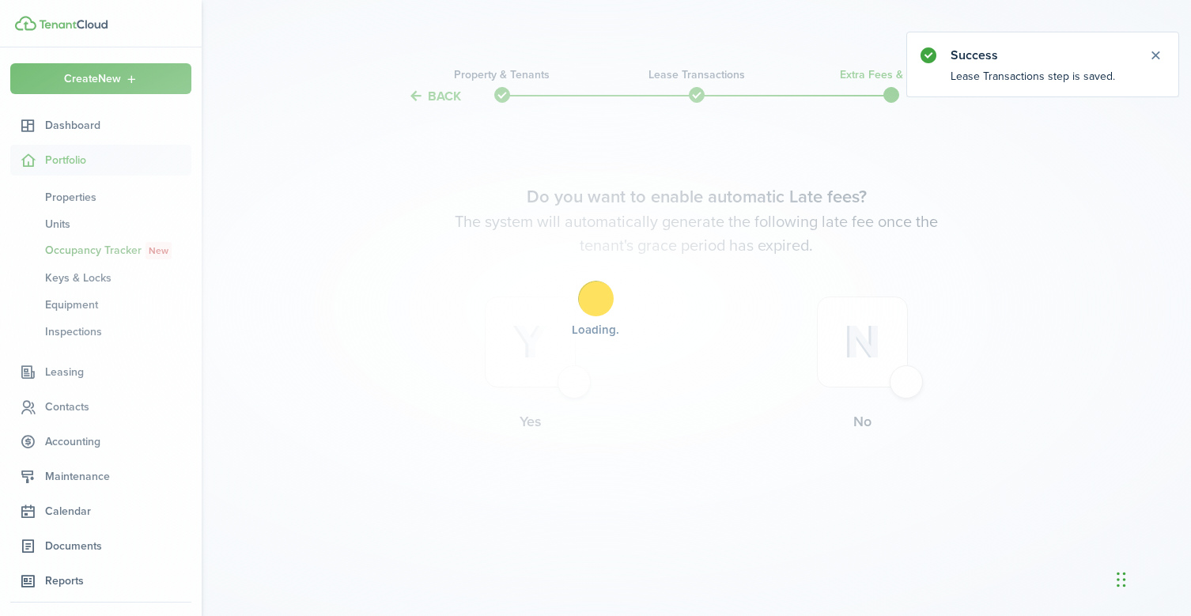
scroll to position [0, 0]
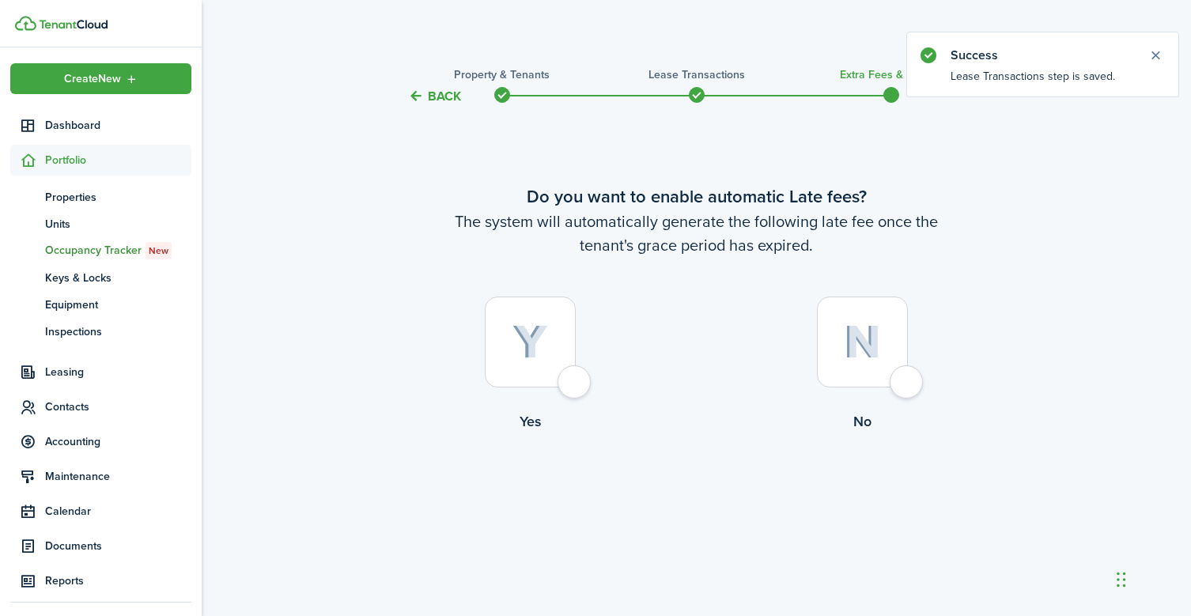
click at [565, 385] on div at bounding box center [530, 342] width 91 height 91
radio input "true"
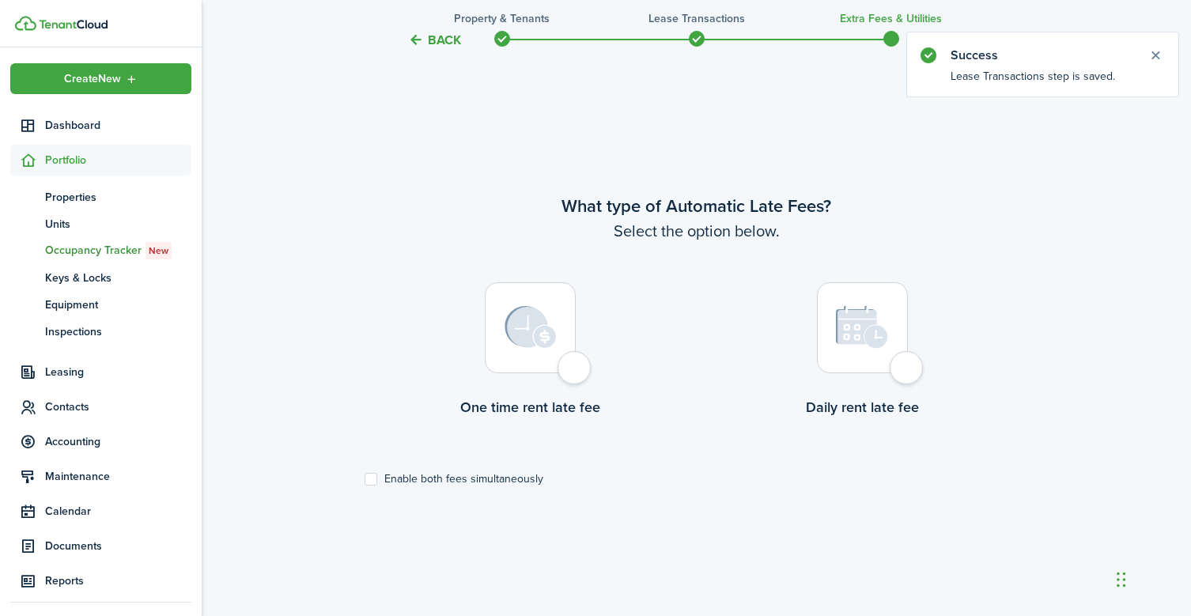
scroll to position [510, 0]
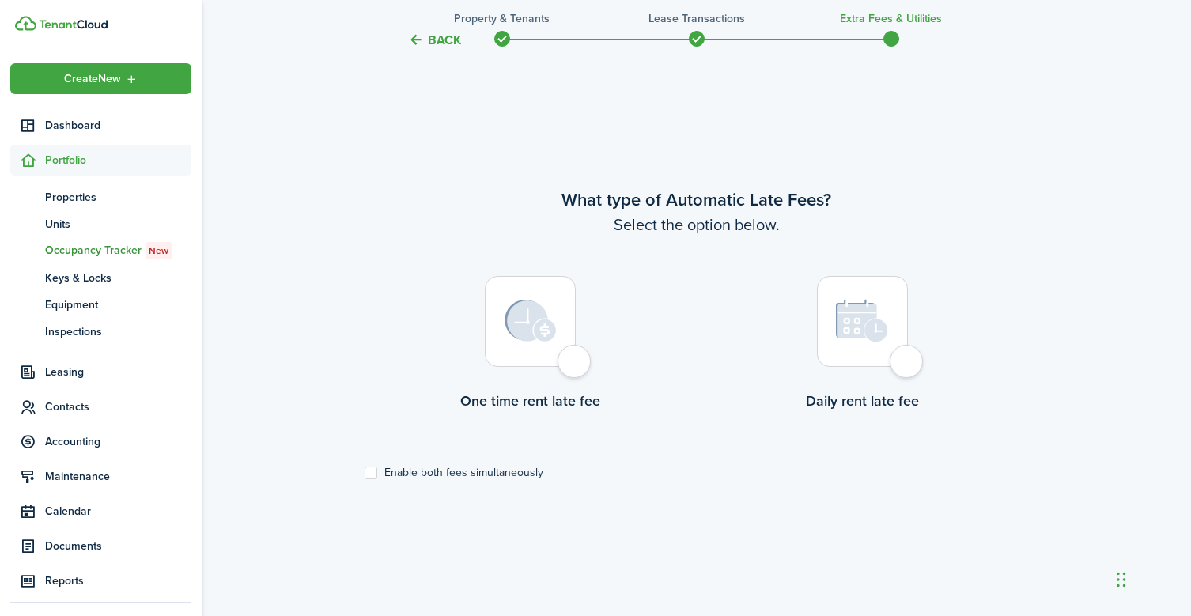
click at [576, 367] on div at bounding box center [530, 321] width 91 height 91
radio input "true"
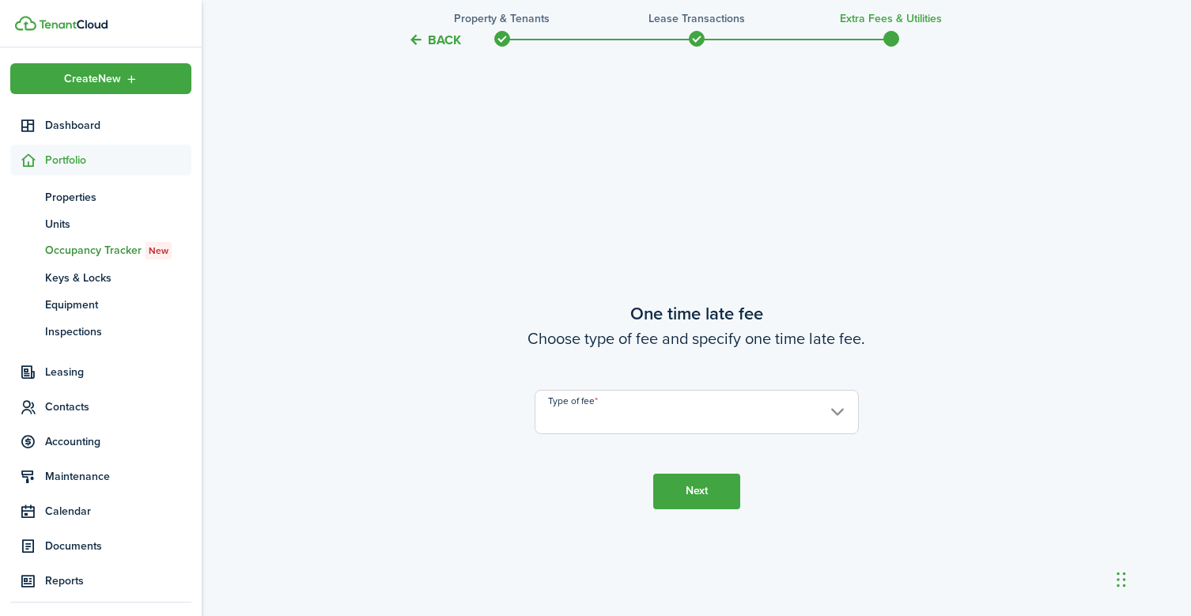
scroll to position [1126, 0]
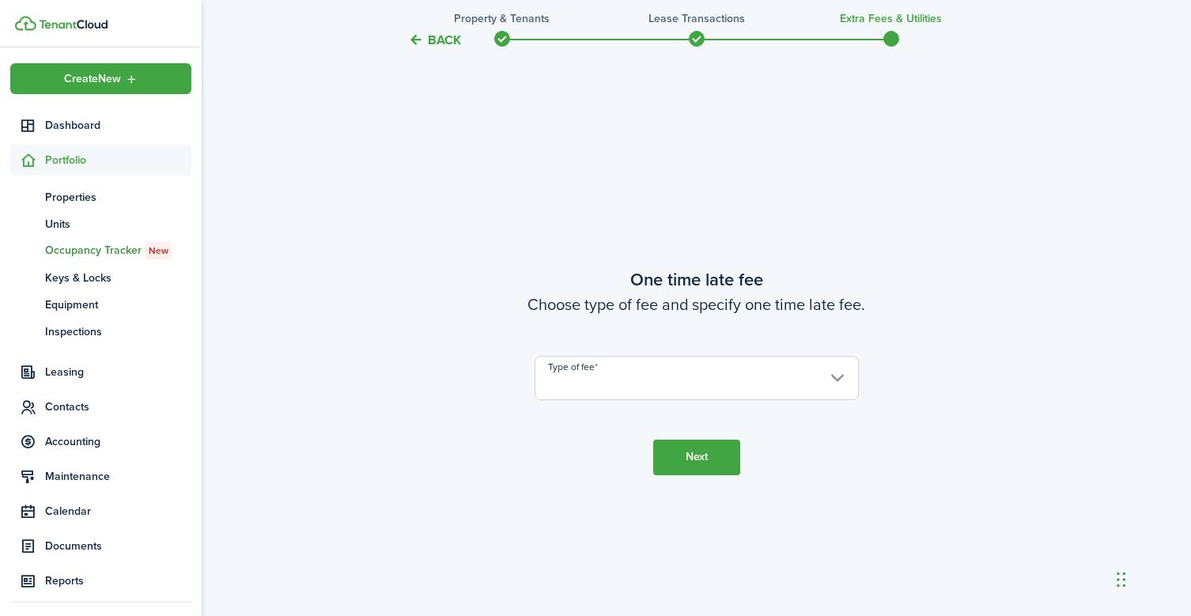
click at [602, 378] on input "Type of fee" at bounding box center [697, 378] width 324 height 44
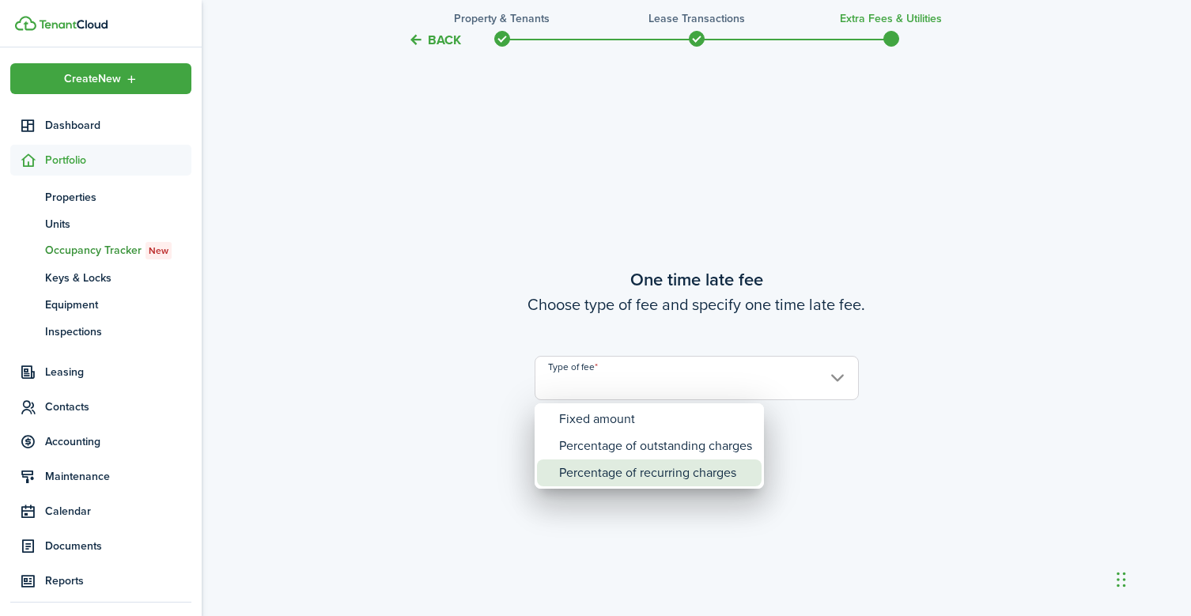
click at [607, 480] on div "Percentage of recurring charges" at bounding box center [655, 472] width 193 height 27
type input "Percentage of recurring charges"
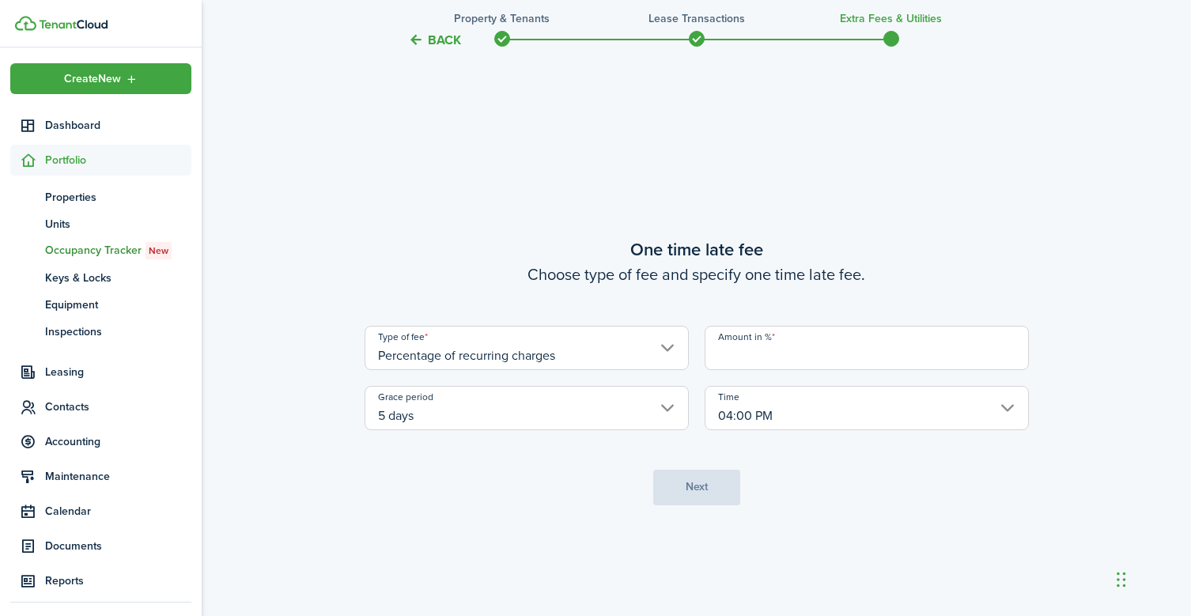
click at [767, 350] on input "Amount in %" at bounding box center [867, 348] width 324 height 44
type input "5"
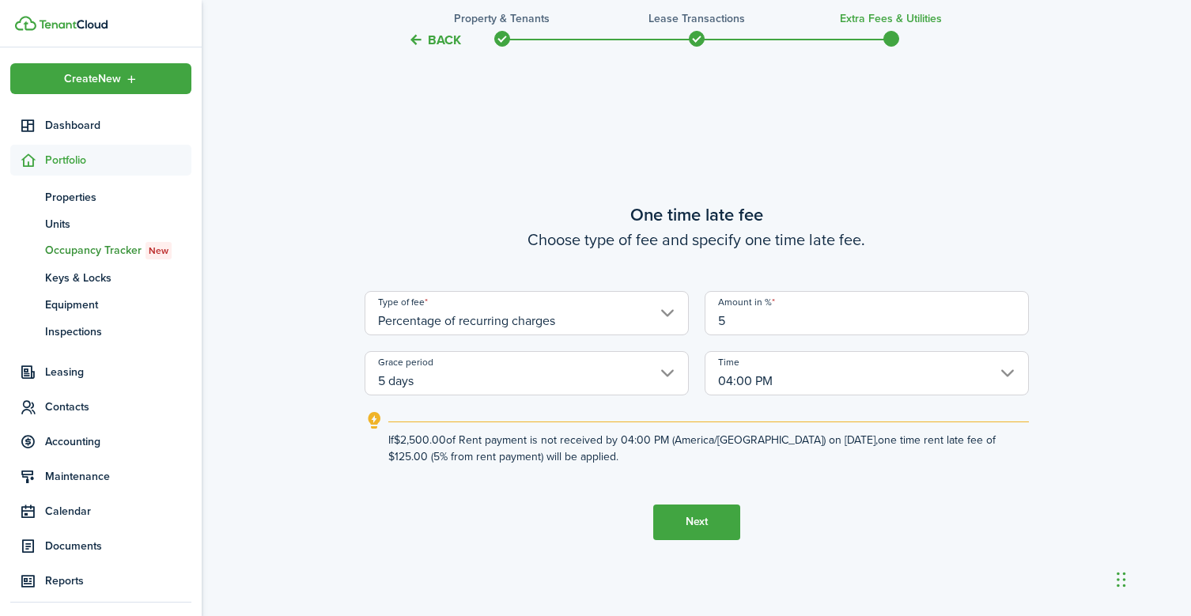
click at [704, 519] on button "Next" at bounding box center [696, 523] width 87 height 36
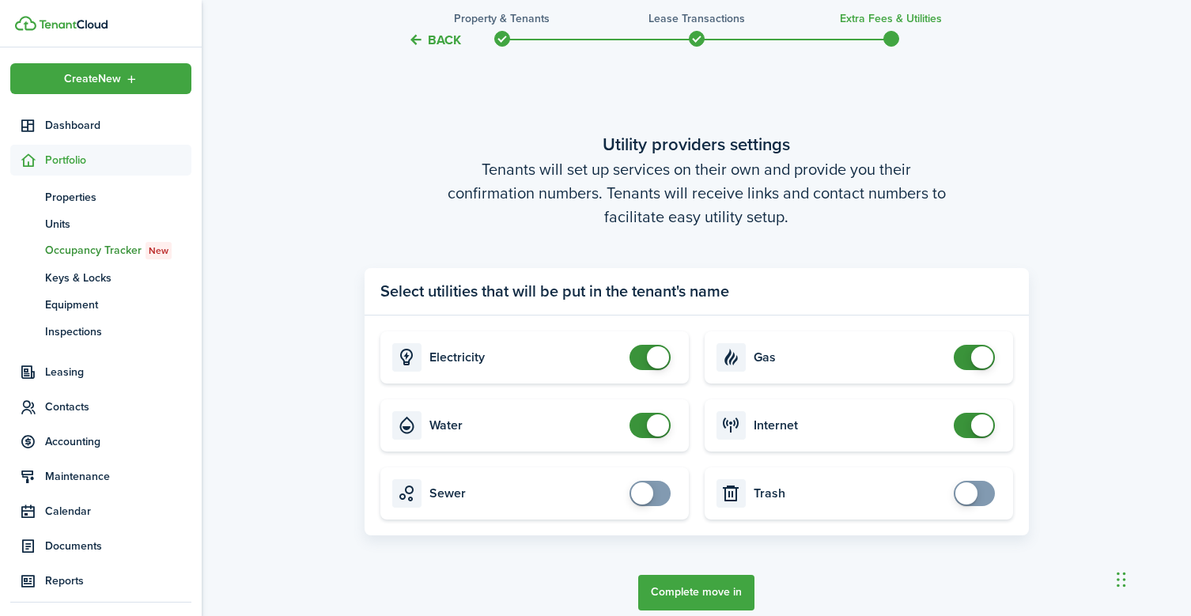
scroll to position [1848, 0]
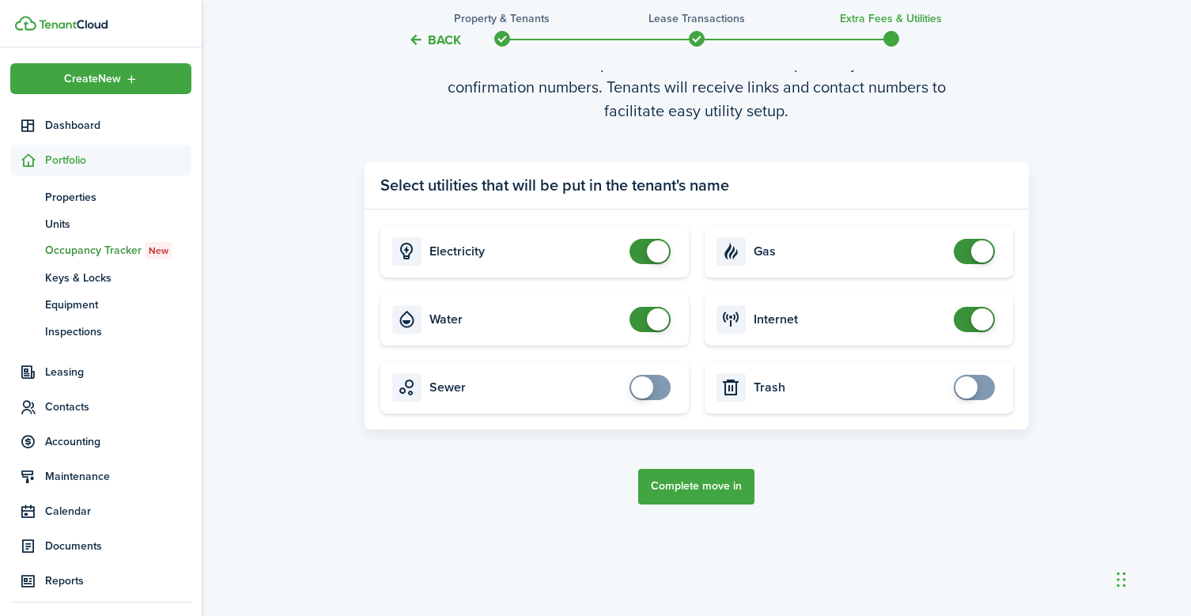
checkbox input "false"
click at [647, 316] on span at bounding box center [658, 319] width 22 height 22
checkbox input "false"
click at [968, 247] on span at bounding box center [974, 251] width 16 height 25
click at [686, 478] on button "Complete move in" at bounding box center [696, 487] width 116 height 36
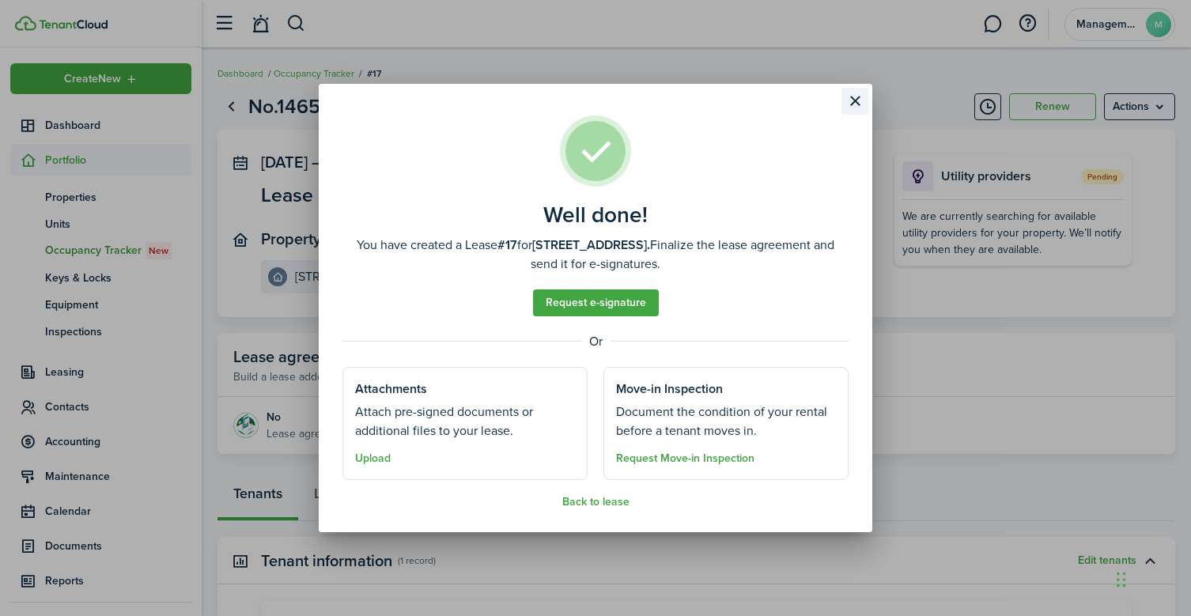
click at [857, 101] on button "Close modal" at bounding box center [854, 101] width 27 height 27
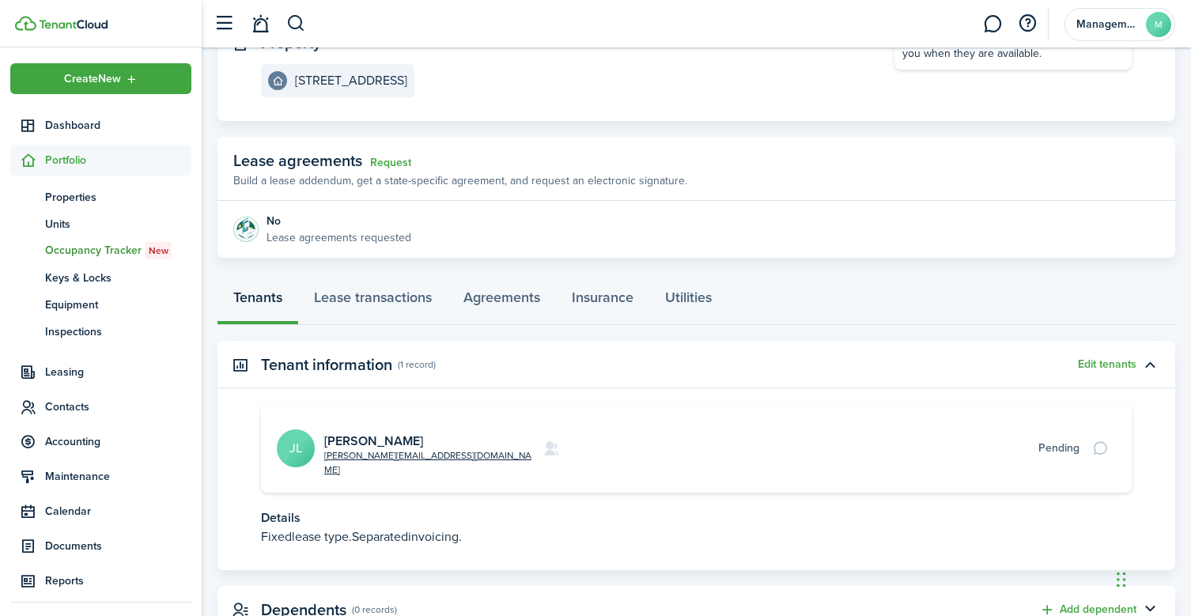
scroll to position [238, 0]
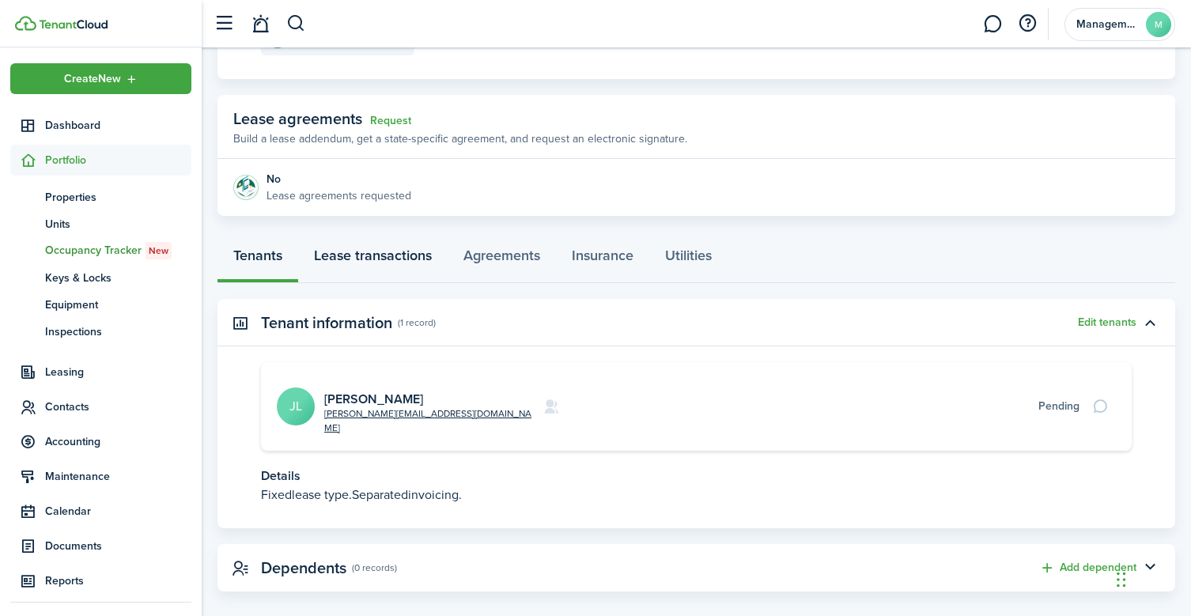
click at [410, 259] on link "Lease transactions" at bounding box center [372, 259] width 149 height 47
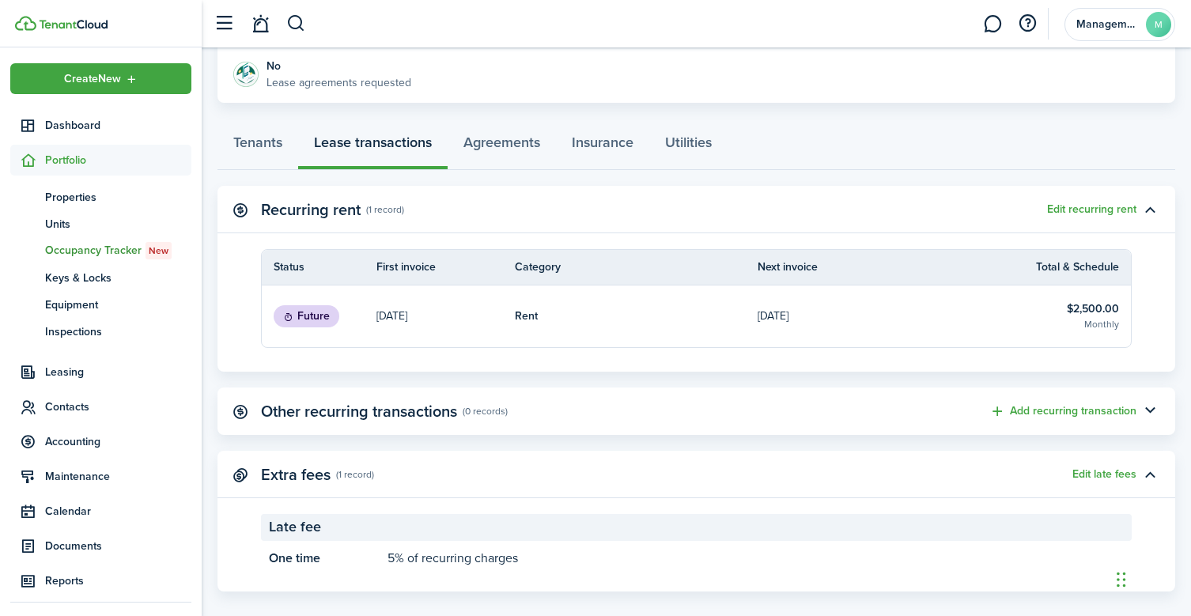
scroll to position [350, 0]
click at [485, 146] on link "Agreements" at bounding box center [502, 147] width 108 height 47
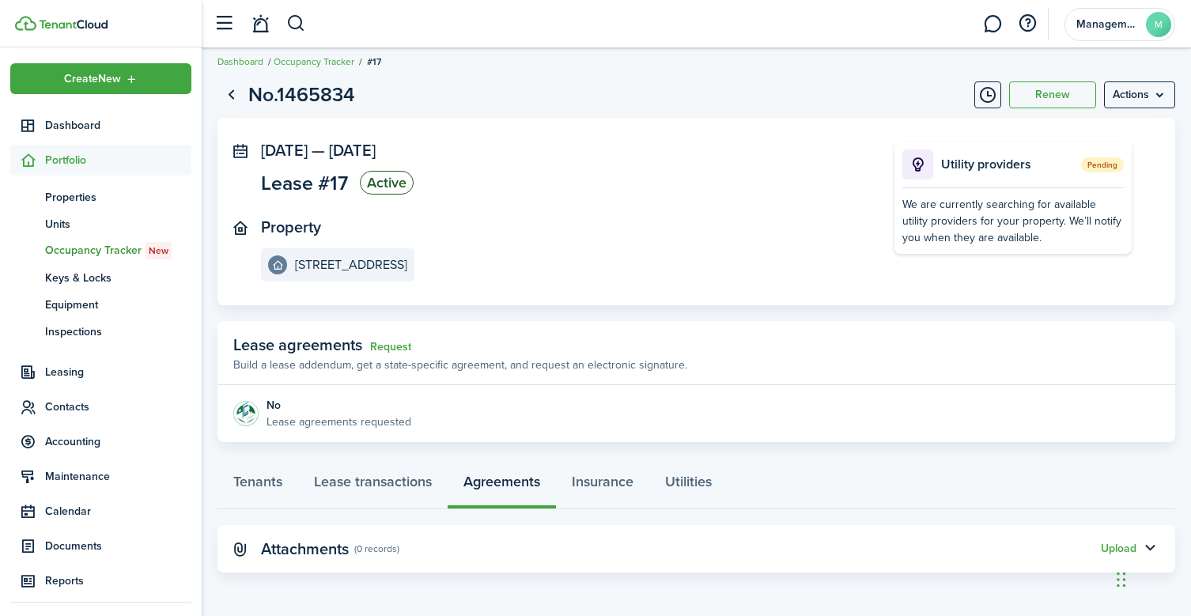
scroll to position [9, 0]
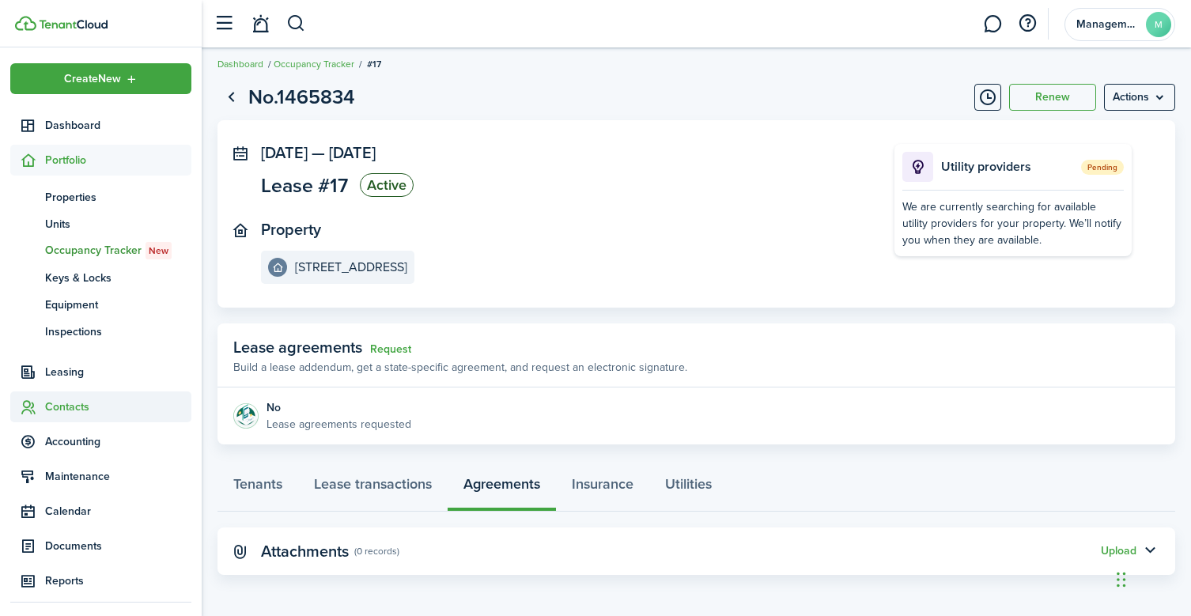
click at [65, 403] on span "Contacts" at bounding box center [118, 407] width 146 height 17
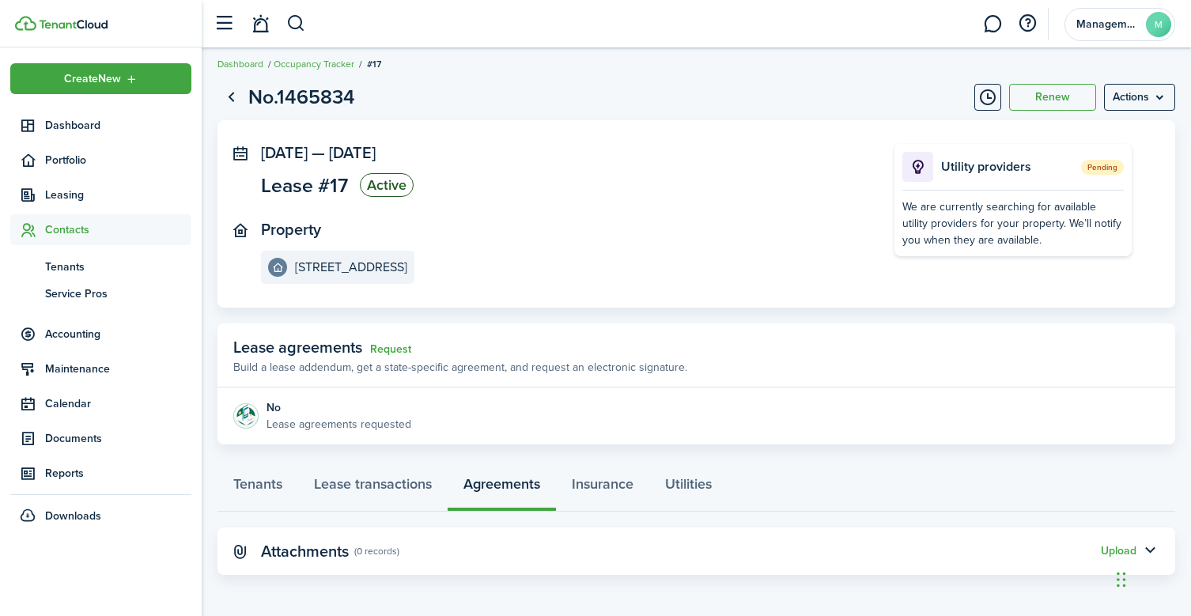
click at [70, 228] on span "Contacts" at bounding box center [118, 229] width 146 height 17
click at [70, 233] on span "Contacts" at bounding box center [118, 229] width 146 height 17
click at [74, 227] on span "Contacts" at bounding box center [118, 229] width 146 height 17
click at [71, 220] on span "Contacts" at bounding box center [100, 229] width 181 height 31
click at [63, 264] on span "Tenants" at bounding box center [118, 267] width 146 height 17
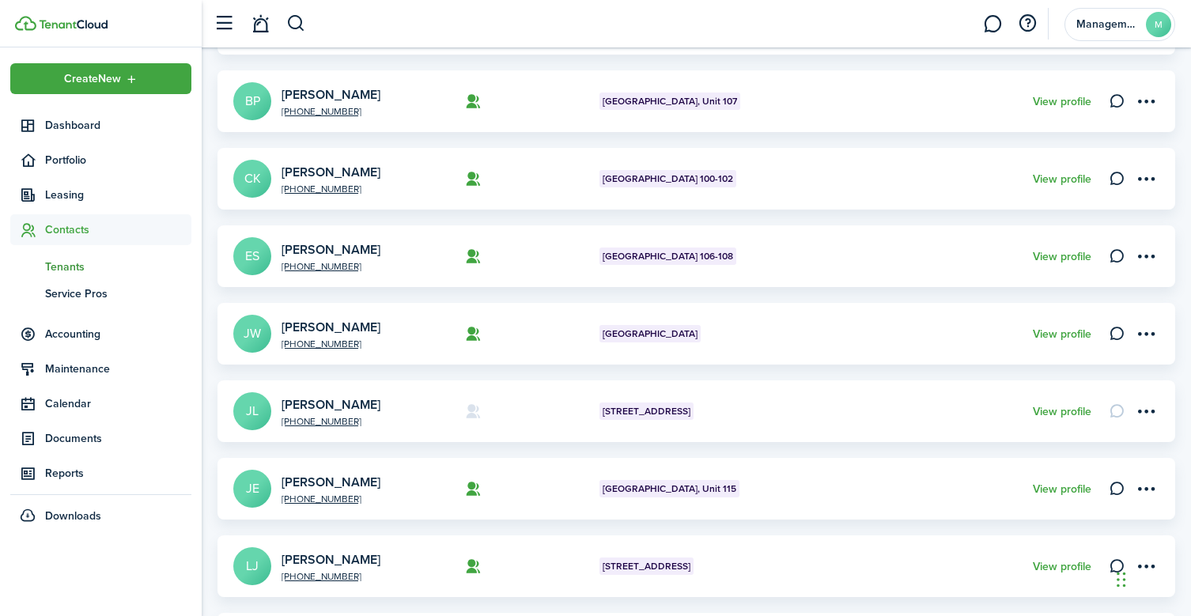
scroll to position [431, 0]
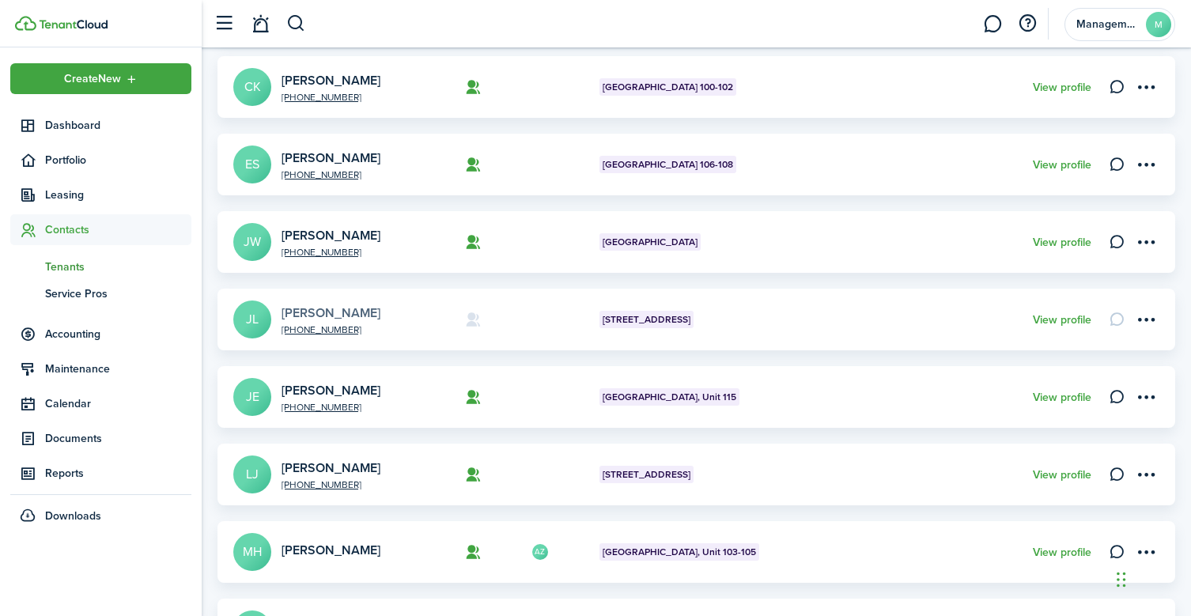
click at [327, 316] on link "[PERSON_NAME]" at bounding box center [331, 313] width 99 height 18
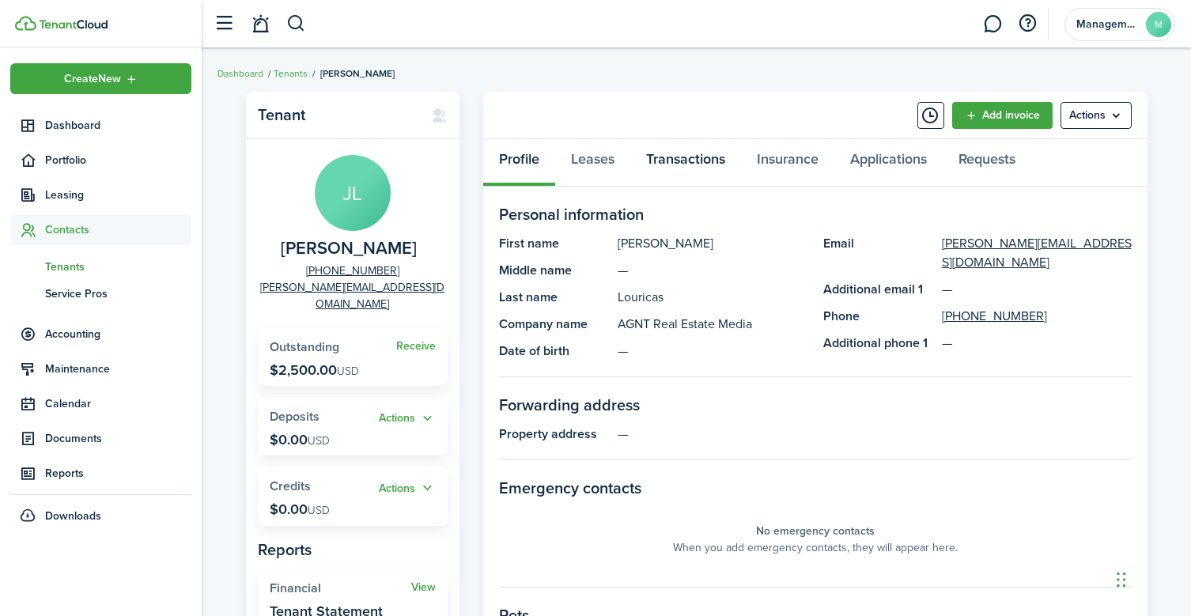
click at [698, 157] on link "Transactions" at bounding box center [685, 162] width 111 height 47
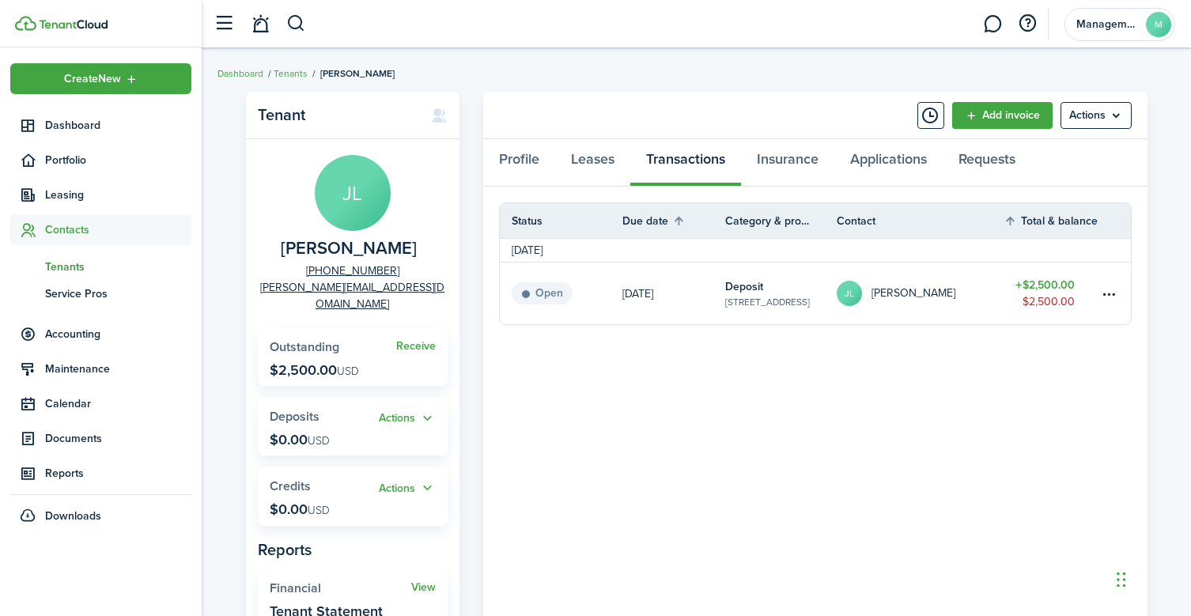
click at [549, 297] on status "Open" at bounding box center [542, 293] width 61 height 22
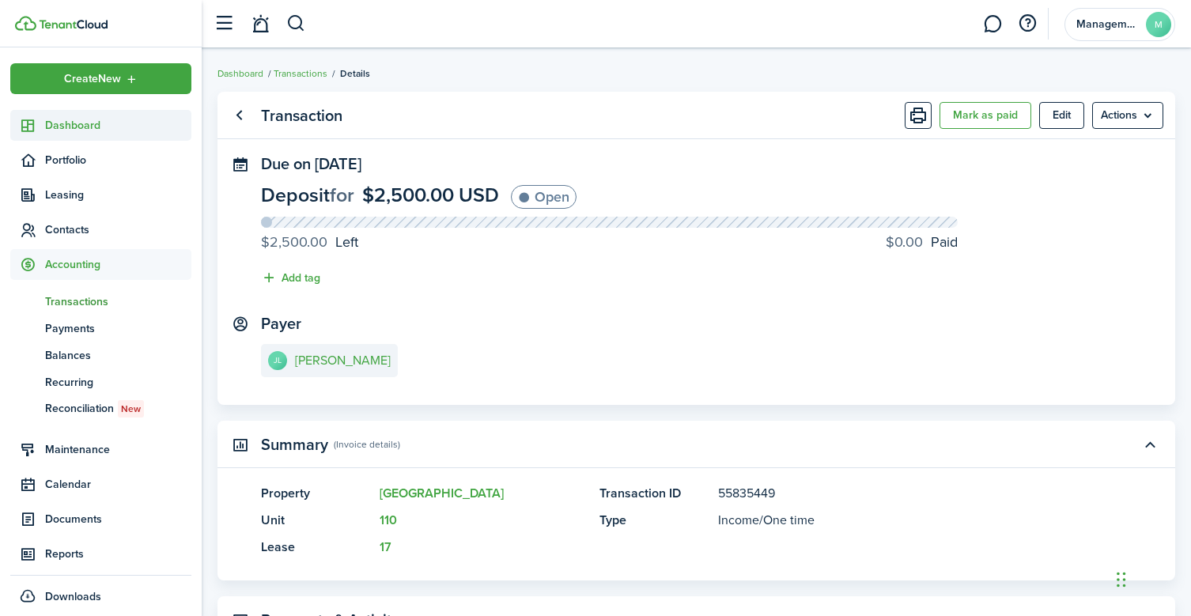
click at [59, 120] on span "Dashboard" at bounding box center [118, 125] width 146 height 17
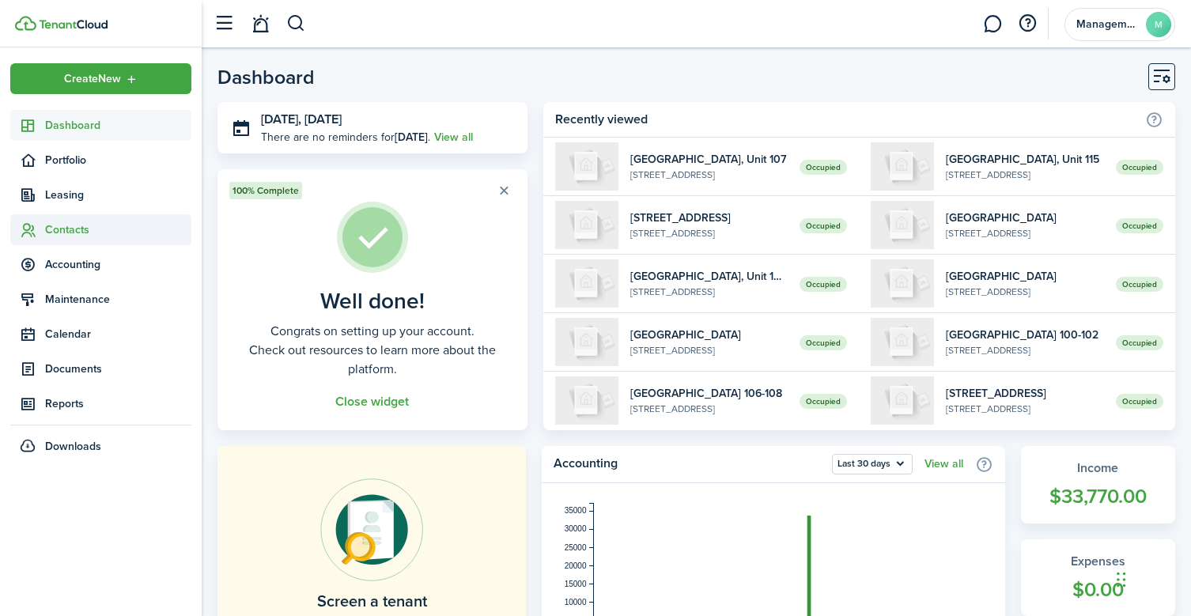
click at [78, 229] on span "Contacts" at bounding box center [118, 229] width 146 height 17
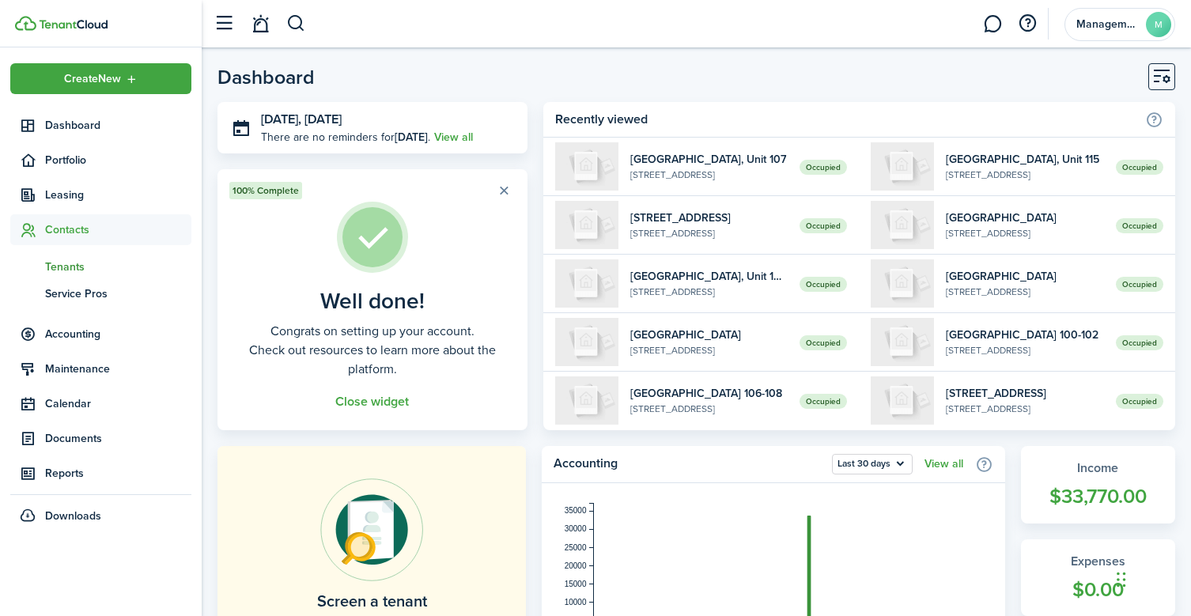
click at [71, 263] on span "Tenants" at bounding box center [118, 267] width 146 height 17
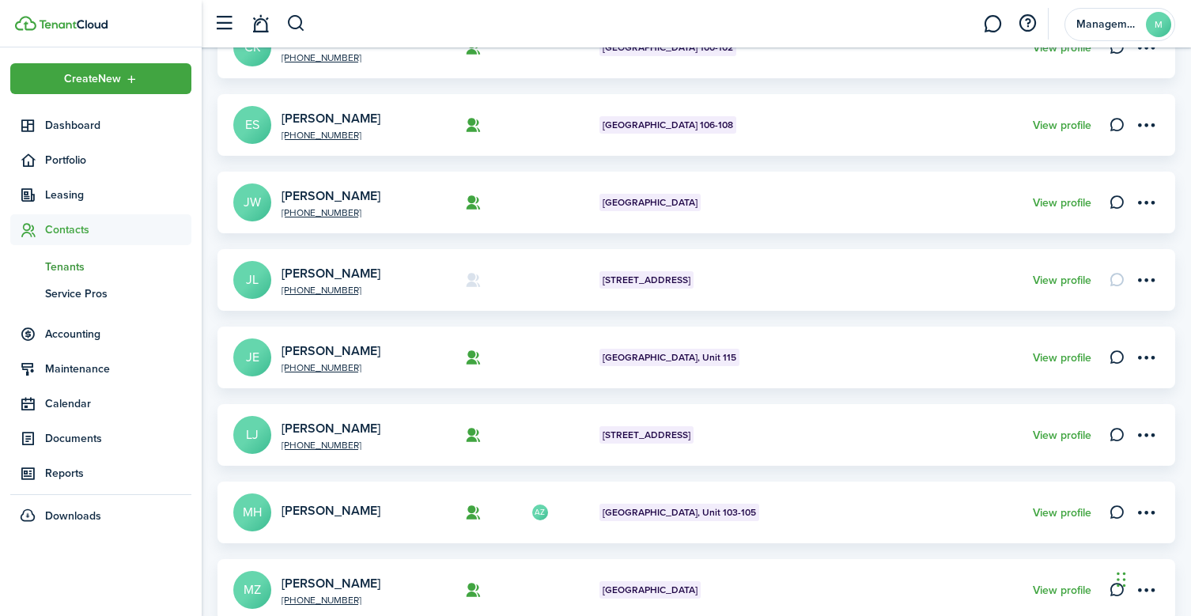
scroll to position [519, 0]
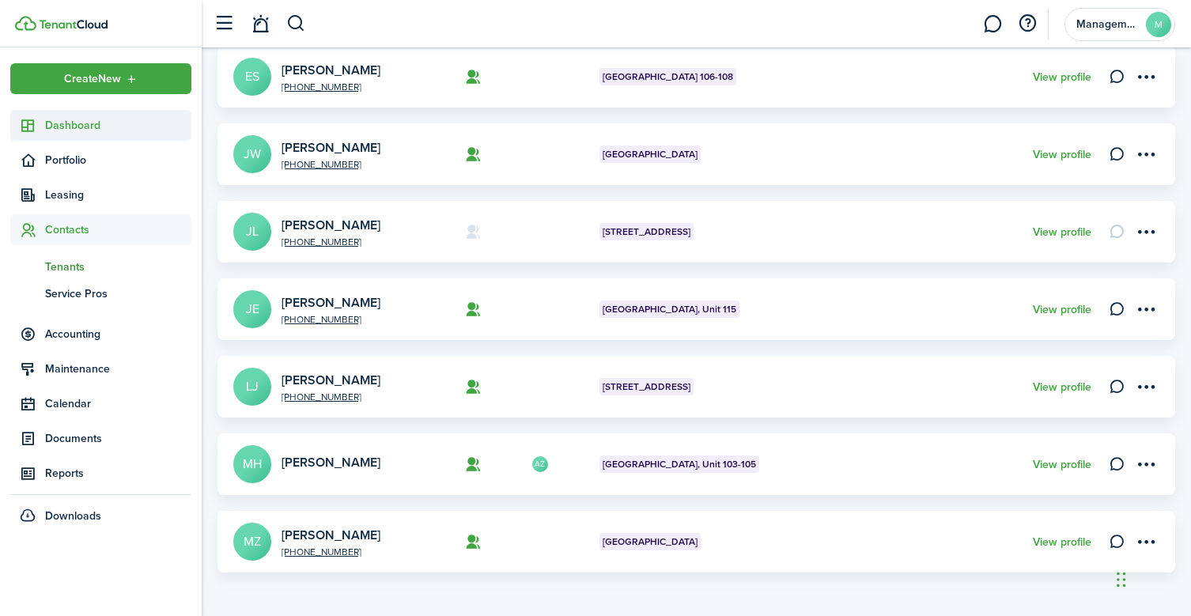
click at [65, 123] on span "Dashboard" at bounding box center [118, 125] width 146 height 17
